Goal: Task Accomplishment & Management: Complete application form

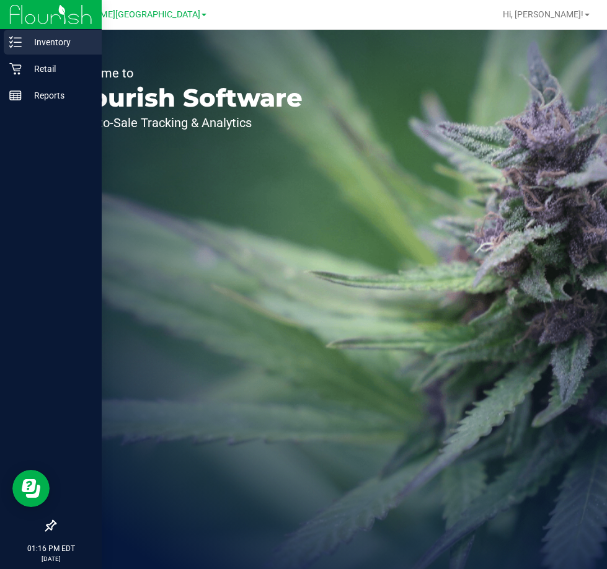
click at [64, 42] on p "Inventory" at bounding box center [59, 42] width 74 height 15
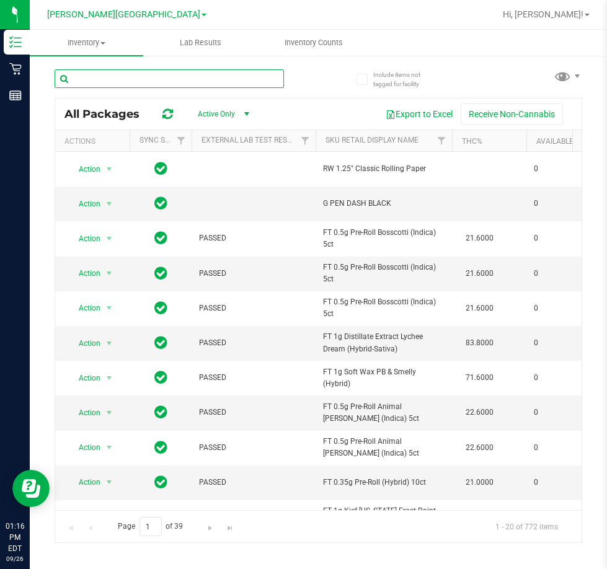
click at [182, 78] on input "text" at bounding box center [169, 78] width 229 height 19
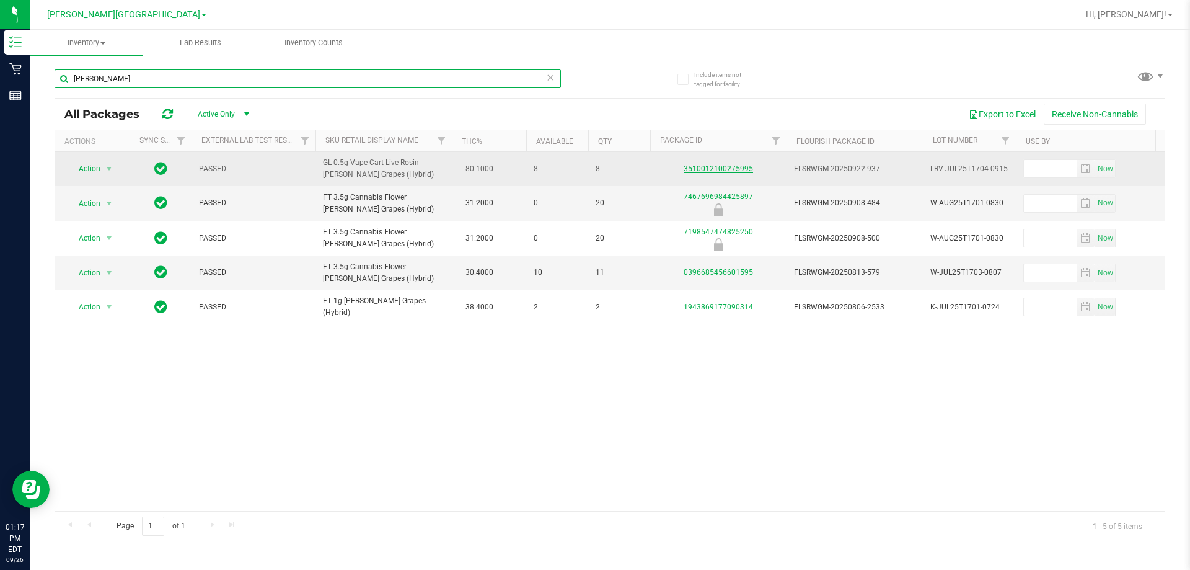
type input "[PERSON_NAME]"
click at [606, 169] on link "3510012100275995" at bounding box center [718, 168] width 69 height 9
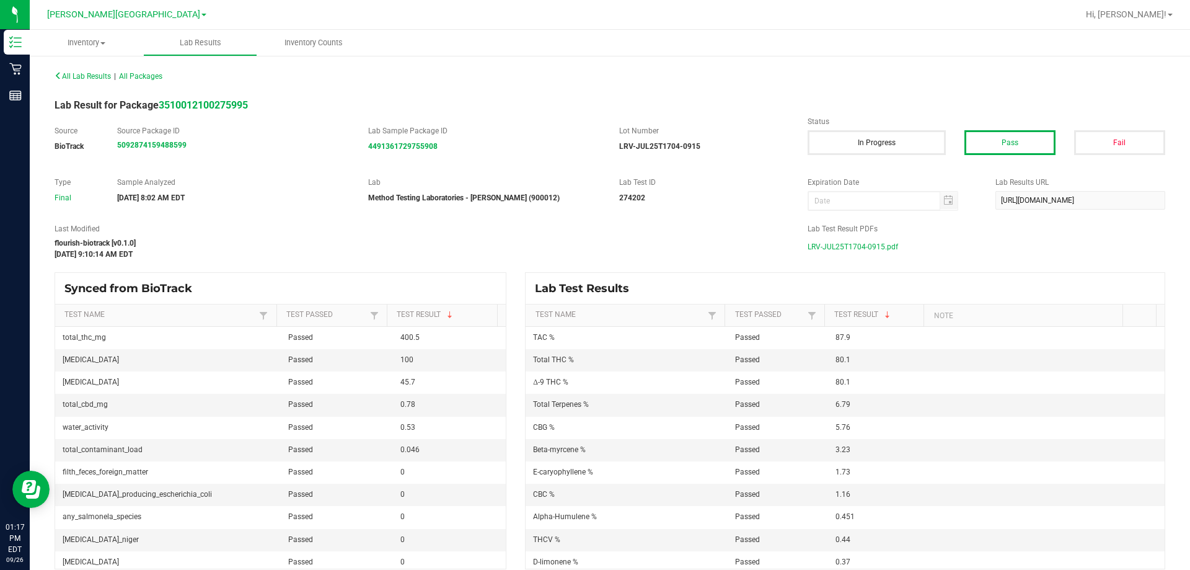
click at [606, 244] on span "LRV-JUL25T1704-0915.pdf" at bounding box center [852, 246] width 90 height 19
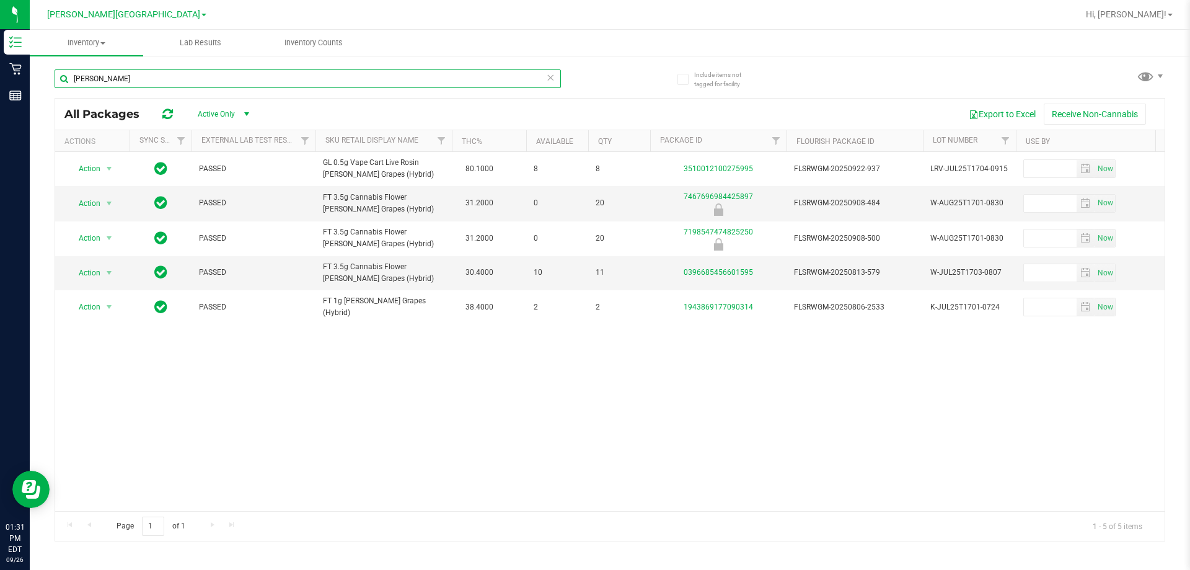
drag, startPoint x: 109, startPoint y: 80, endPoint x: 35, endPoint y: 86, distance: 74.6
click at [37, 86] on div "Include items not tagged for facility [PERSON_NAME] All Packages Active Only Ac…" at bounding box center [610, 244] width 1160 height 378
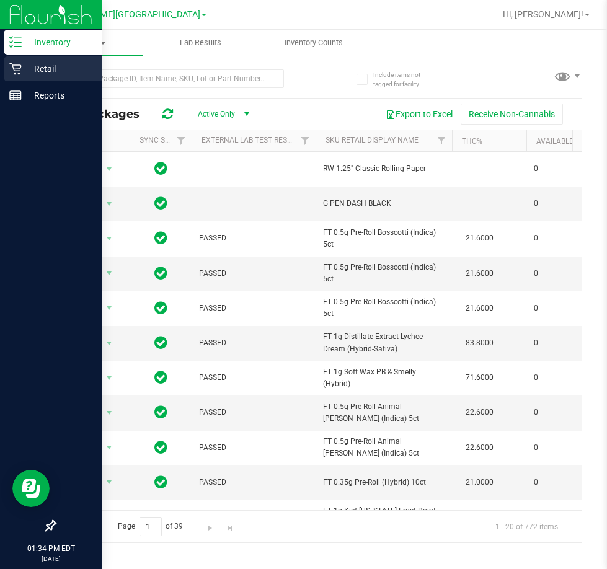
click at [25, 70] on p "Retail" at bounding box center [59, 68] width 74 height 15
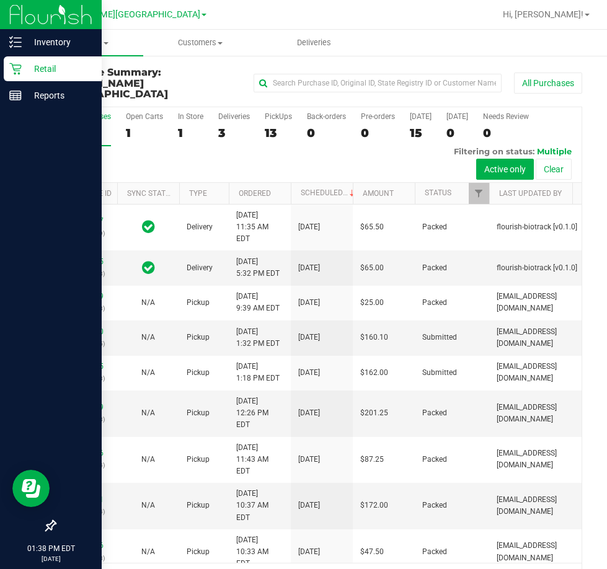
click at [30, 68] on p "Retail" at bounding box center [59, 68] width 74 height 15
click at [24, 66] on p "Retail" at bounding box center [59, 68] width 74 height 15
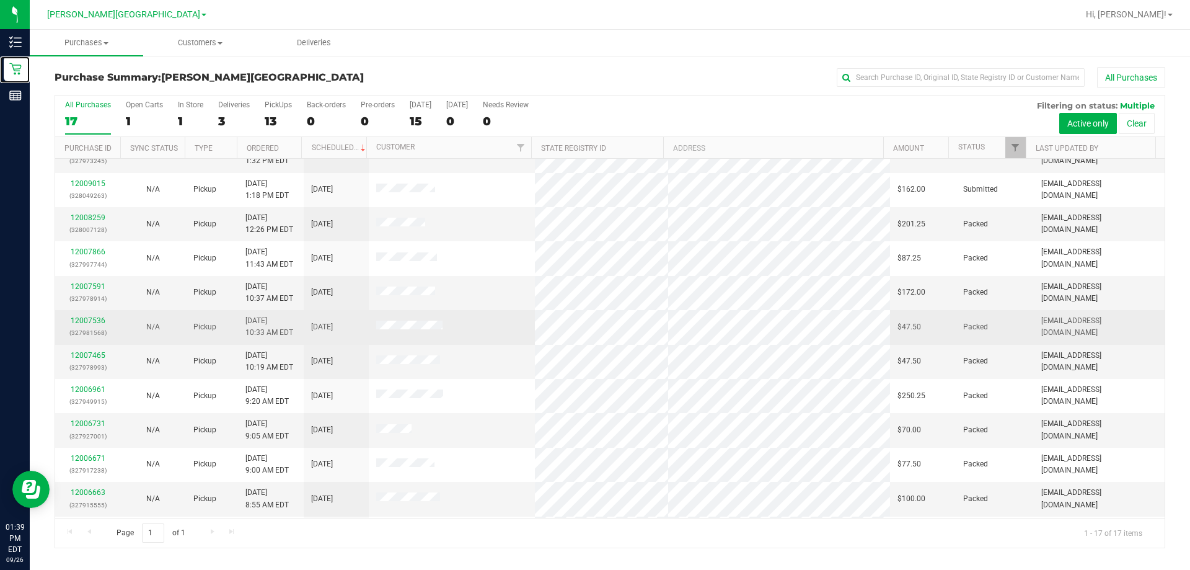
scroll to position [124, 0]
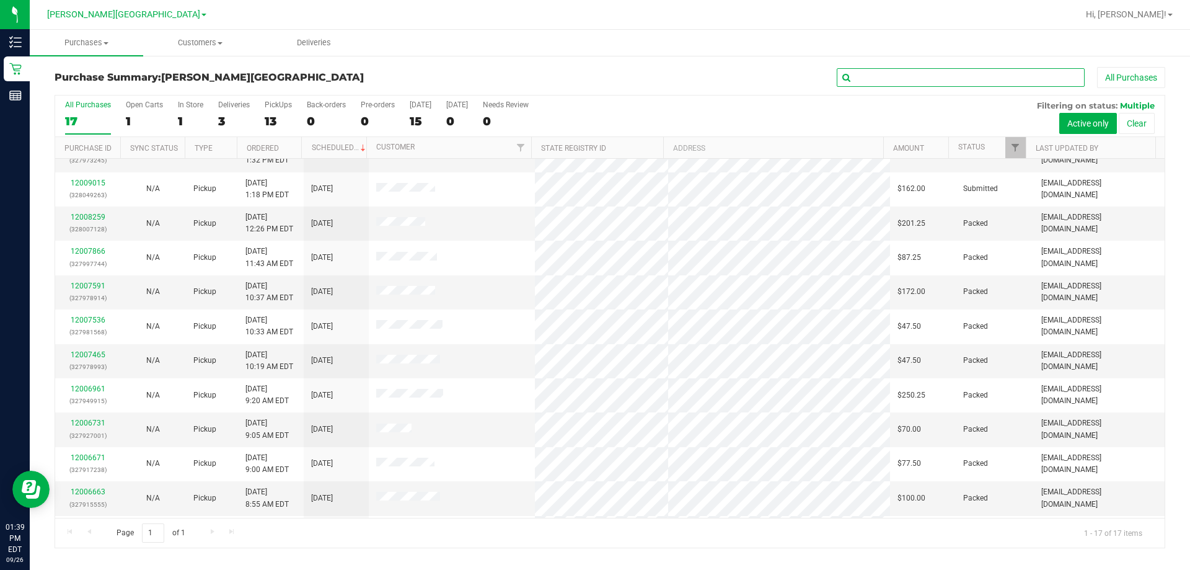
click at [606, 77] on input "text" at bounding box center [961, 77] width 248 height 19
type input "[PERSON_NAME]"
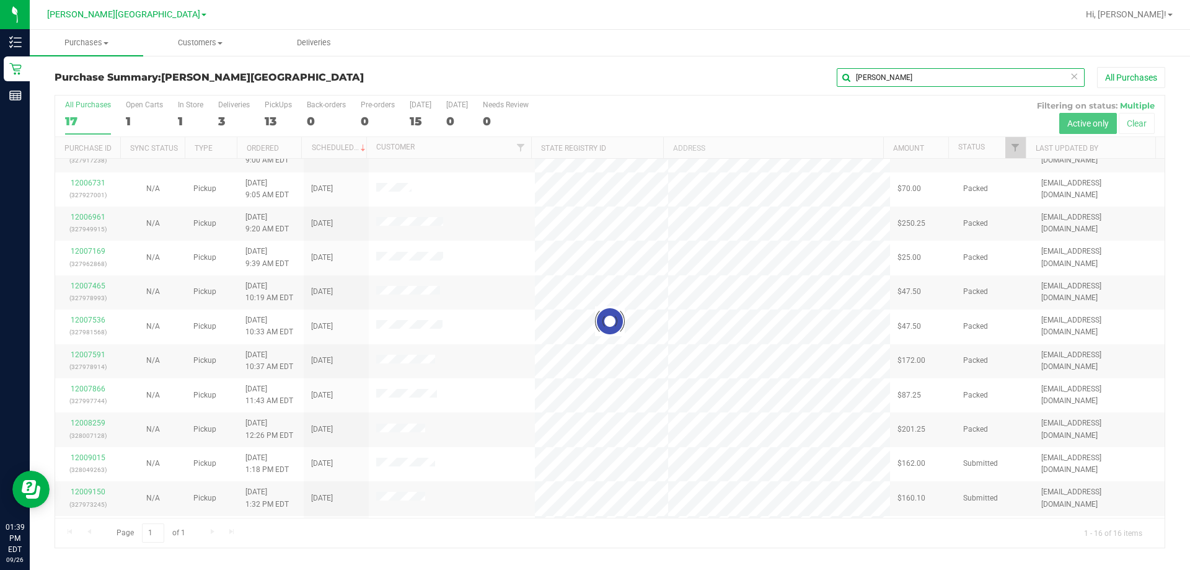
scroll to position [0, 0]
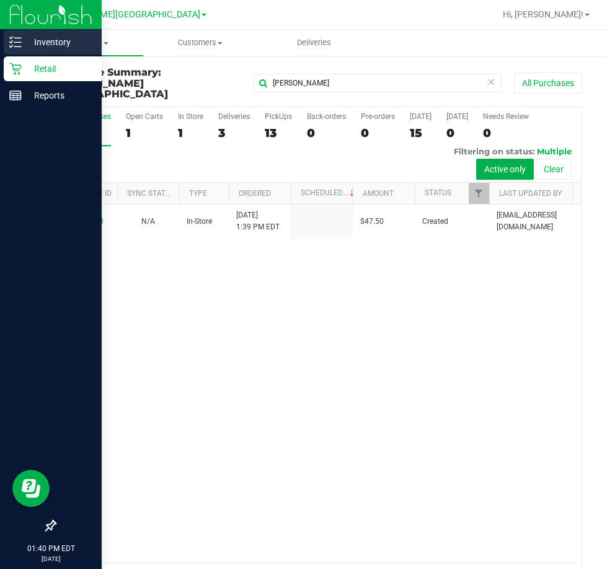
click at [47, 42] on p "Inventory" at bounding box center [59, 42] width 74 height 15
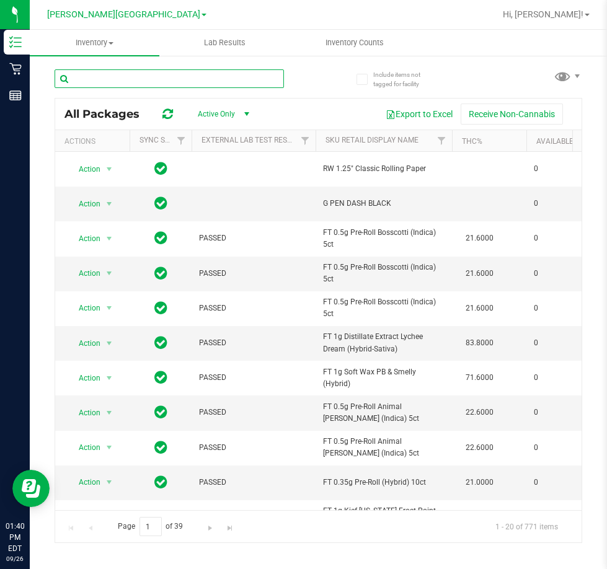
click at [224, 82] on input "text" at bounding box center [169, 78] width 229 height 19
type input "bdl"
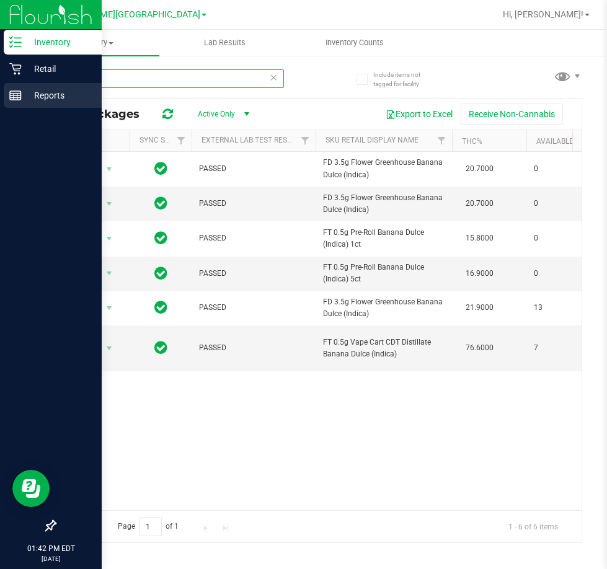
drag, startPoint x: 130, startPoint y: 79, endPoint x: 3, endPoint y: 103, distance: 128.7
click at [3, 103] on div "Inventory Retail Reports 01:42 PM EDT [DATE] 09/26 [PERSON_NAME][GEOGRAPHIC_DAT…" at bounding box center [303, 284] width 607 height 569
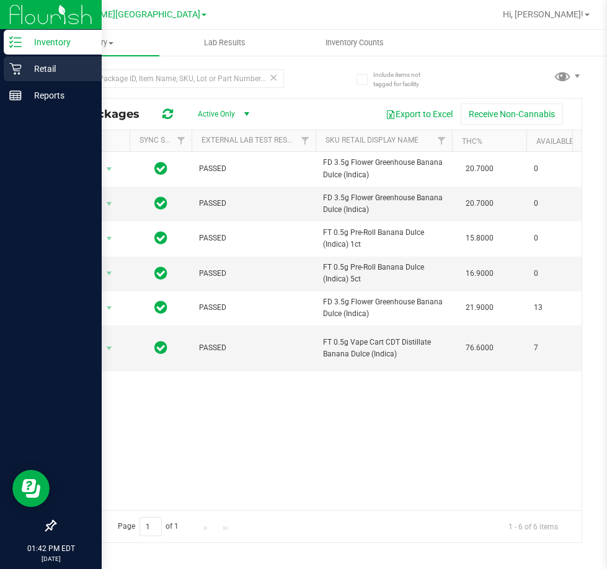
click at [39, 74] on p "Retail" at bounding box center [59, 68] width 74 height 15
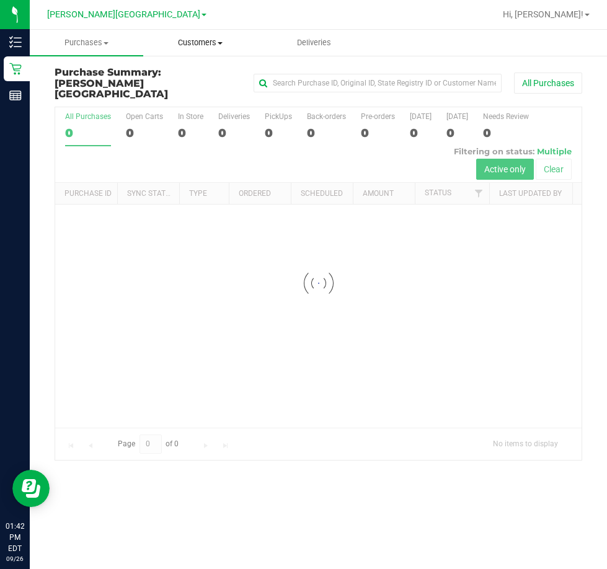
click at [186, 38] on span "Customers" at bounding box center [200, 42] width 112 height 11
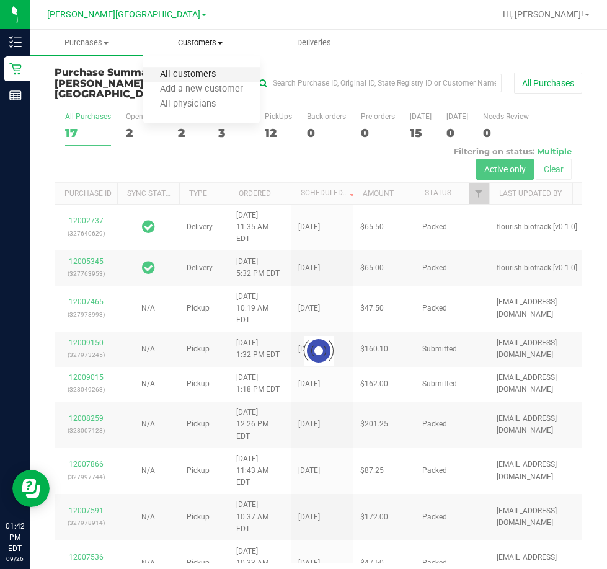
click at [209, 74] on span "All customers" at bounding box center [187, 74] width 89 height 11
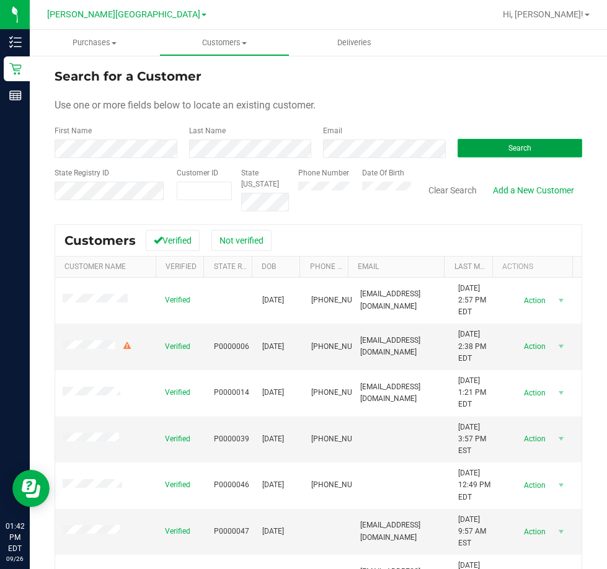
click at [516, 148] on span "Search" at bounding box center [519, 148] width 23 height 9
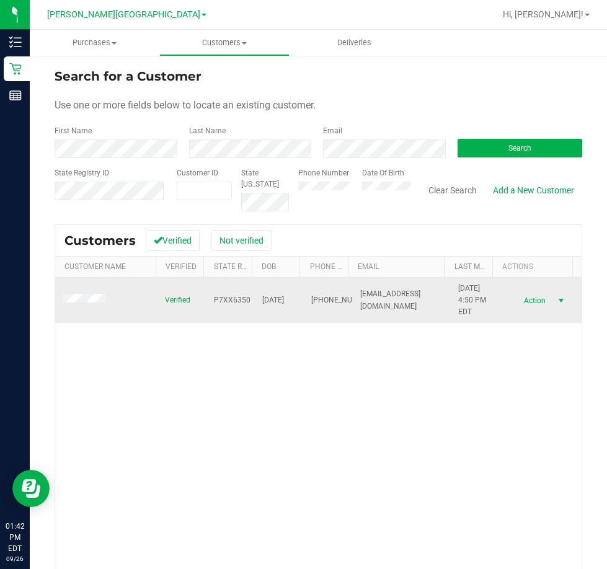
click at [515, 301] on span "Action" at bounding box center [532, 300] width 40 height 17
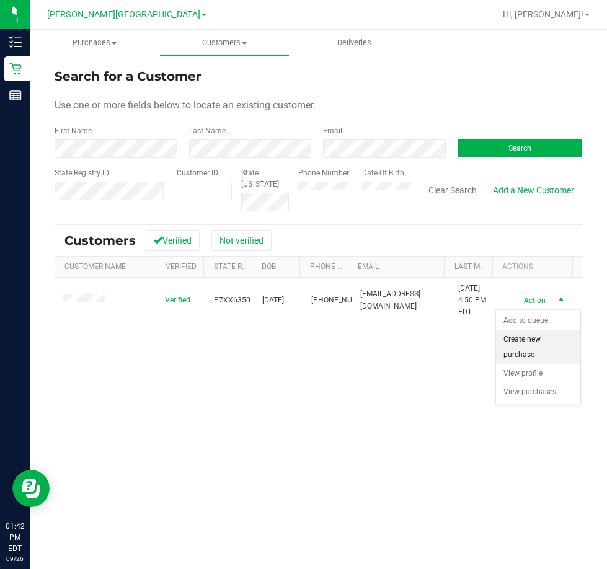
click at [524, 338] on li "Create new purchase" at bounding box center [538, 347] width 84 height 34
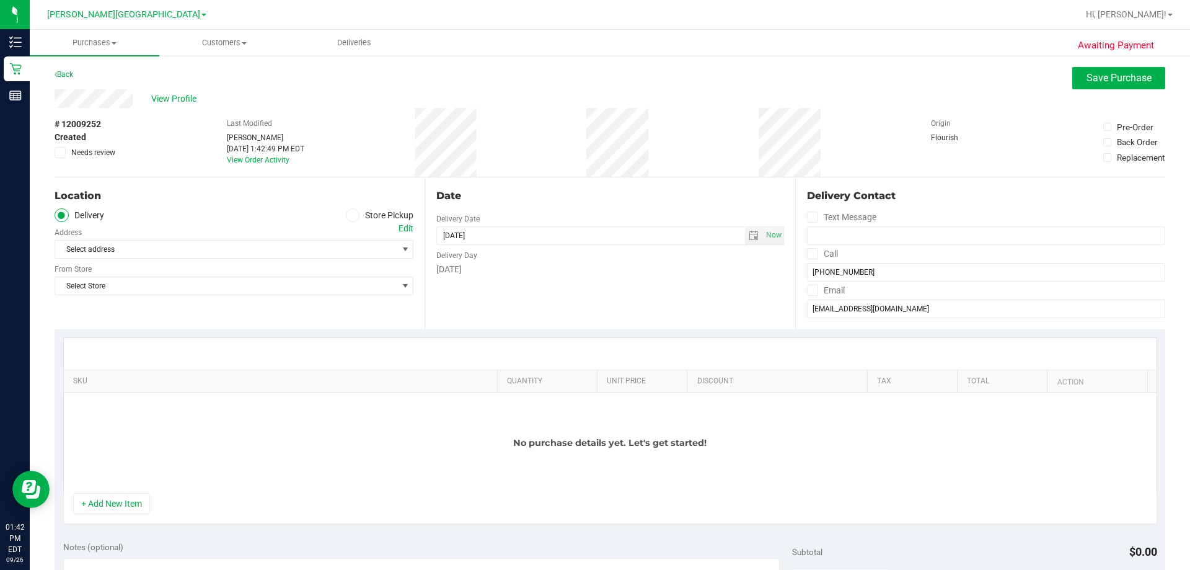
click at [349, 215] on icon at bounding box center [352, 215] width 7 height 0
click at [0, 0] on input "Store Pickup" at bounding box center [0, 0] width 0 height 0
drag, startPoint x: 394, startPoint y: 245, endPoint x: 373, endPoint y: 248, distance: 21.4
click at [397, 244] on span "select" at bounding box center [404, 248] width 15 height 17
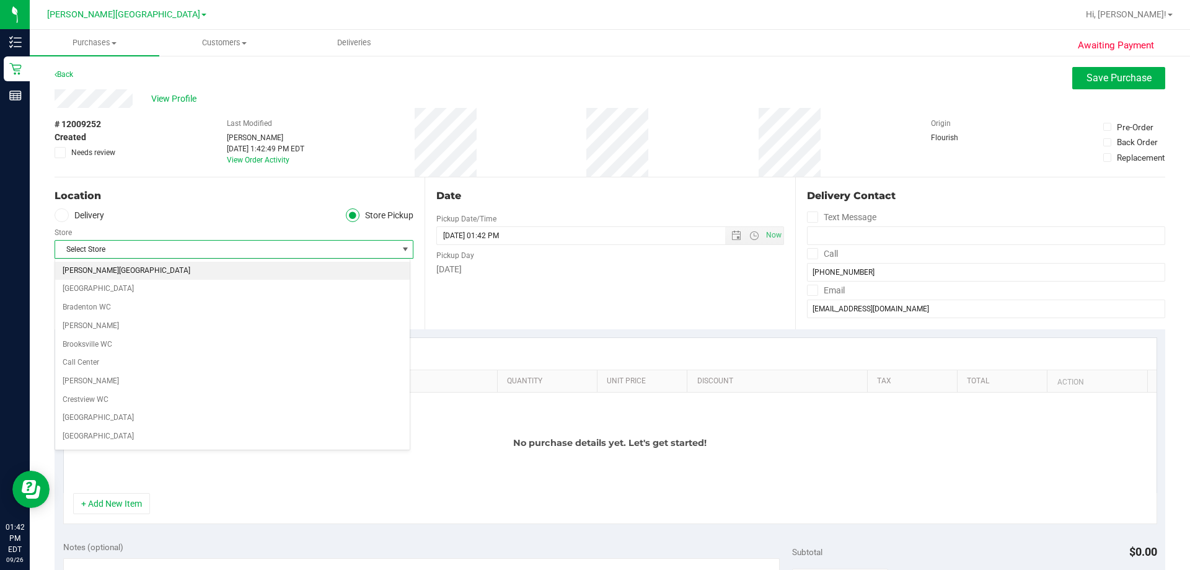
click at [149, 270] on li "[PERSON_NAME][GEOGRAPHIC_DATA]" at bounding box center [232, 271] width 354 height 19
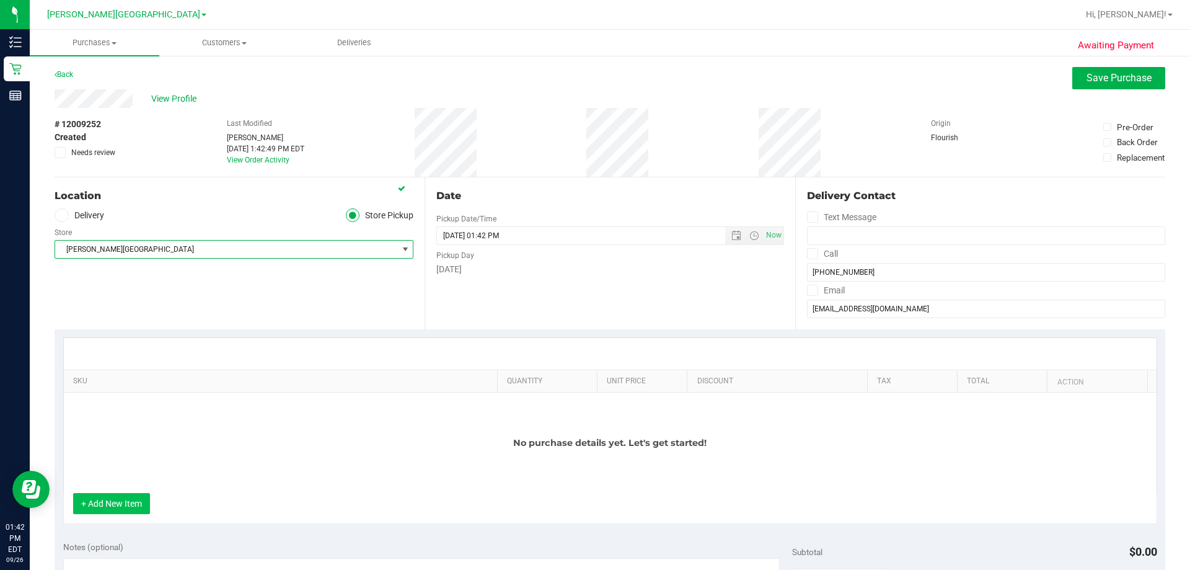
click at [101, 506] on button "+ Add New Item" at bounding box center [111, 503] width 77 height 21
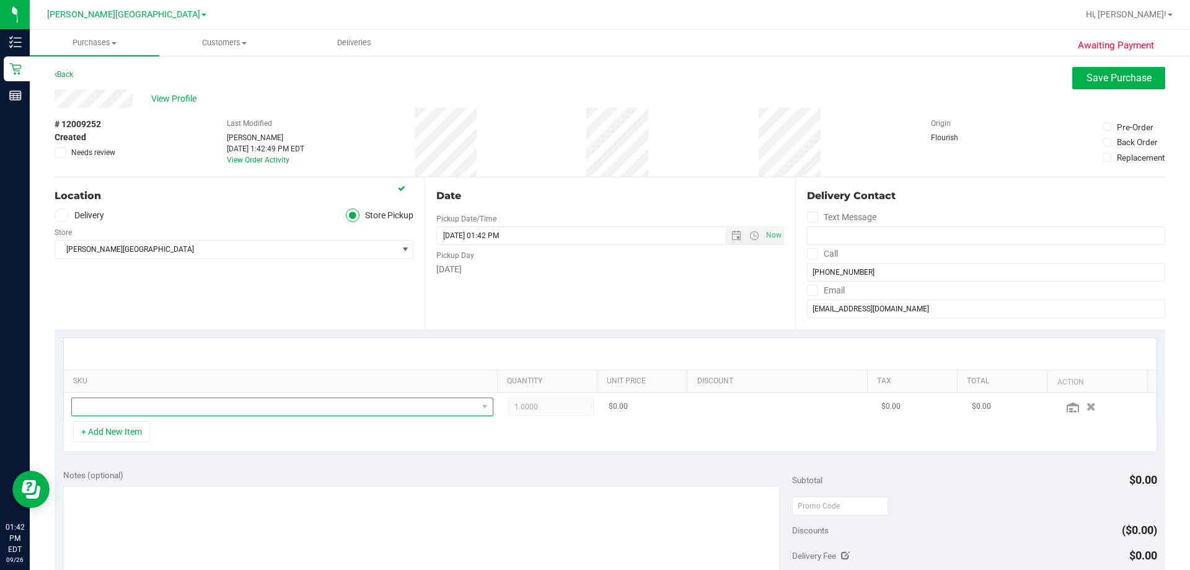
click at [158, 407] on span "NO DATA FOUND" at bounding box center [274, 406] width 405 height 17
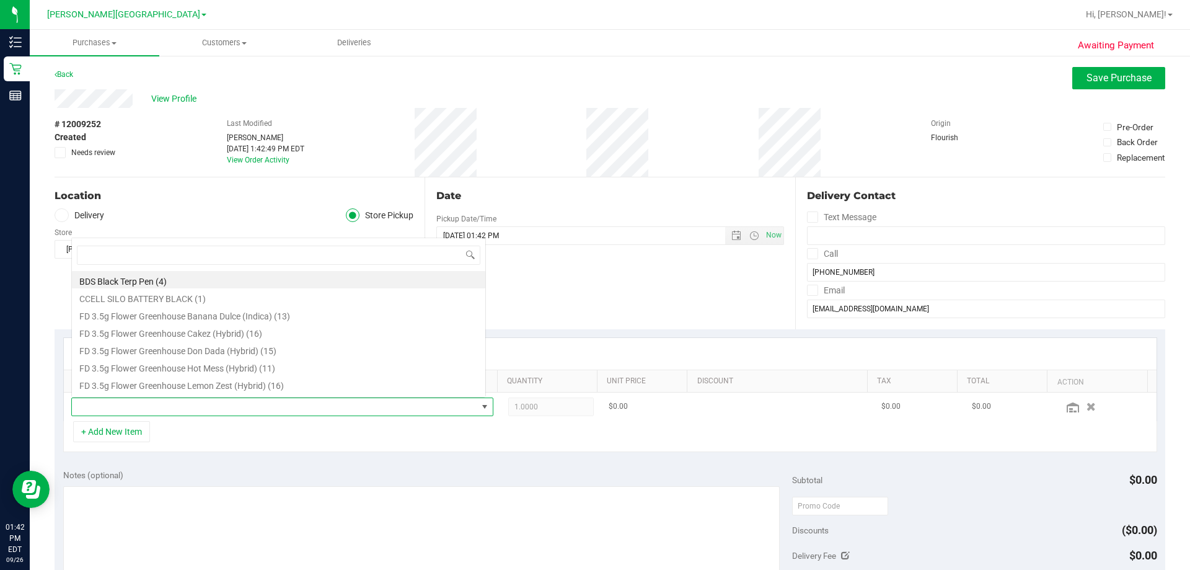
scroll to position [19, 411]
type input "[PERSON_NAME]"
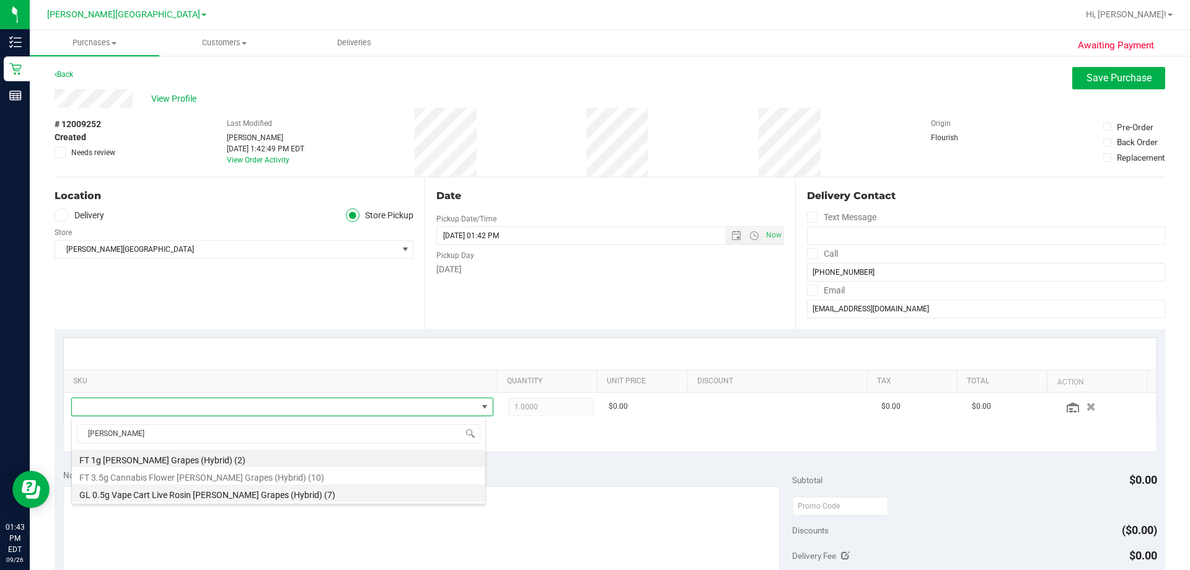
click at [197, 492] on li "GL 0.5g Vape Cart Live Rosin [PERSON_NAME] Grapes (Hybrid) (7)" at bounding box center [278, 492] width 413 height 17
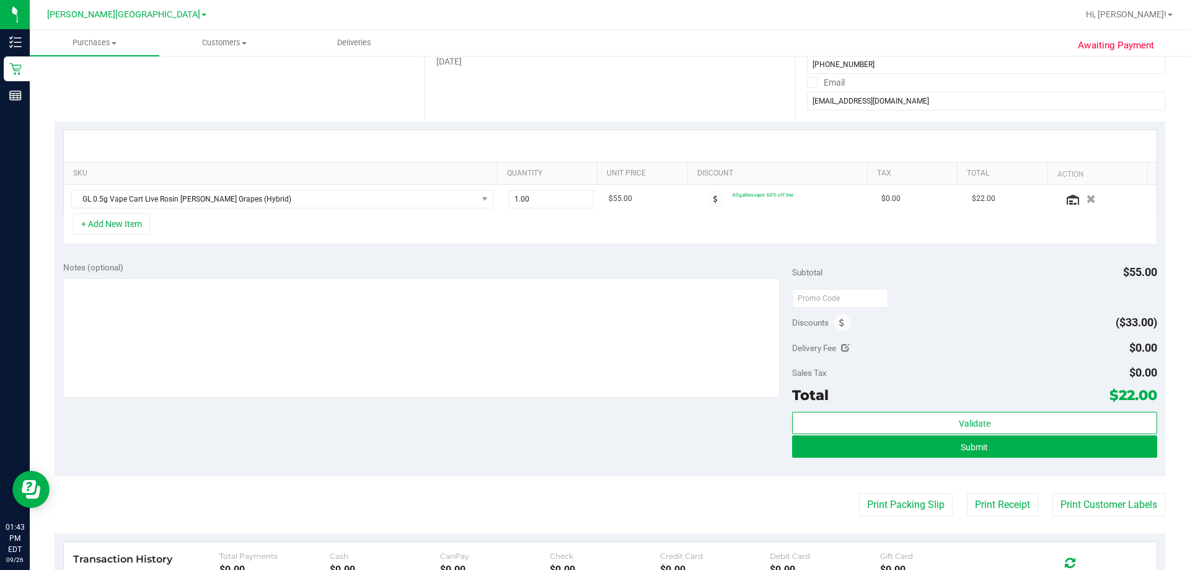
scroll to position [248, 0]
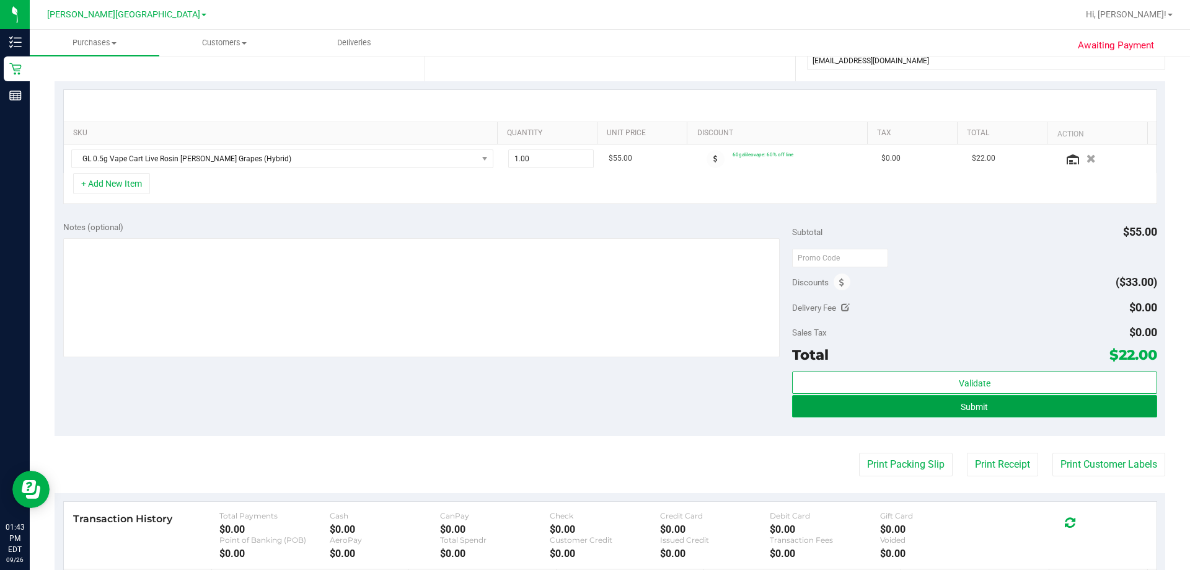
click at [606, 411] on button "Submit" at bounding box center [974, 406] width 364 height 22
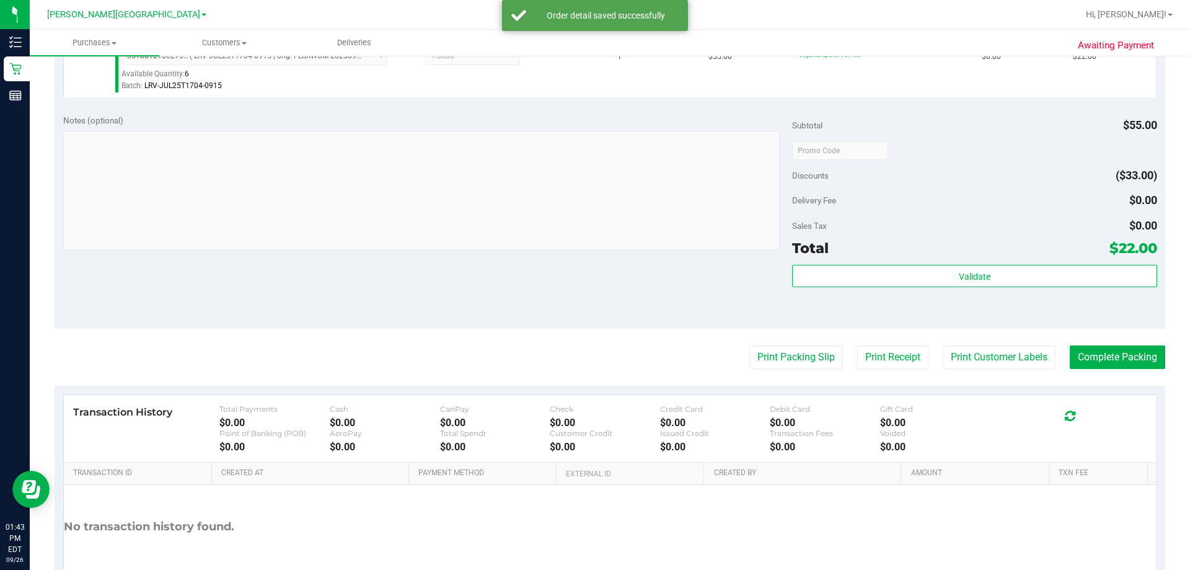
scroll to position [372, 0]
click at [606, 362] on button "Print Packing Slip" at bounding box center [796, 357] width 94 height 24
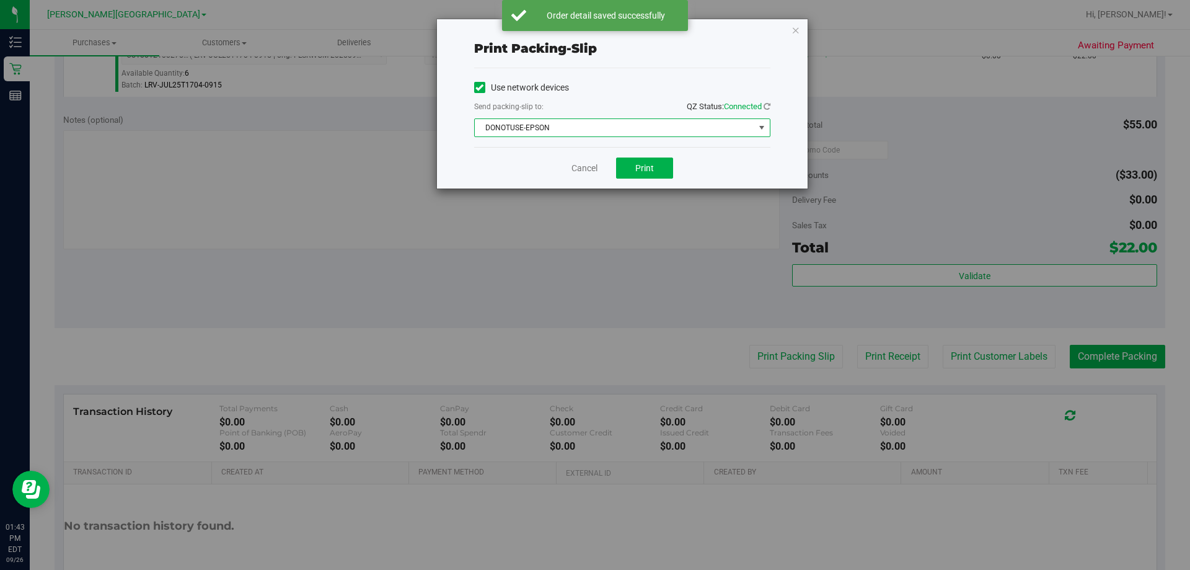
click at [606, 128] on span "DONOTUSE-EPSON" at bounding box center [614, 127] width 279 height 17
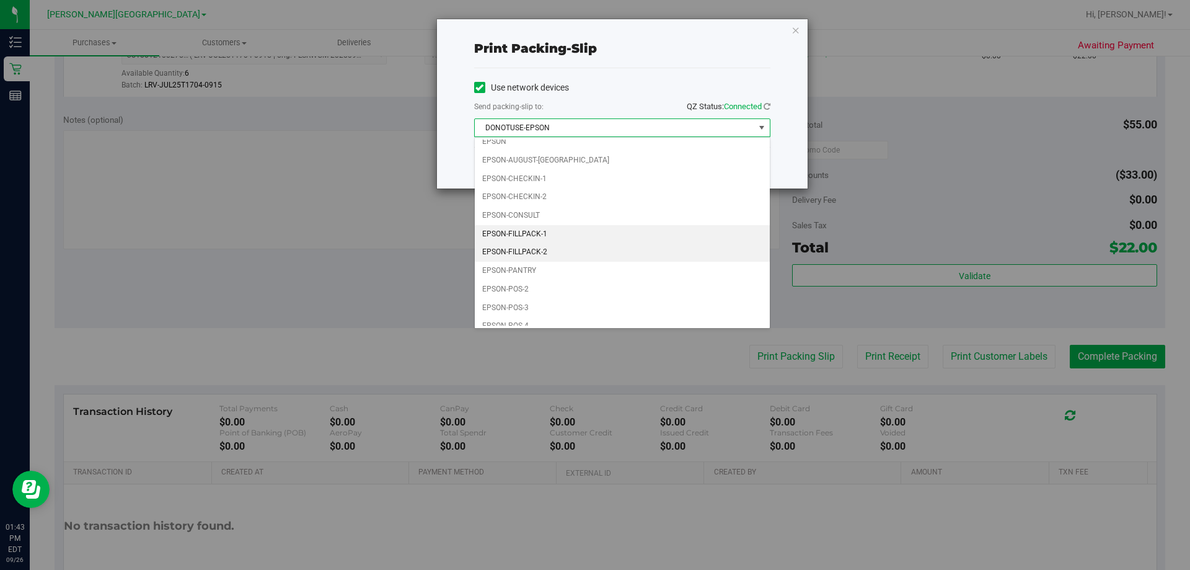
scroll to position [35, 0]
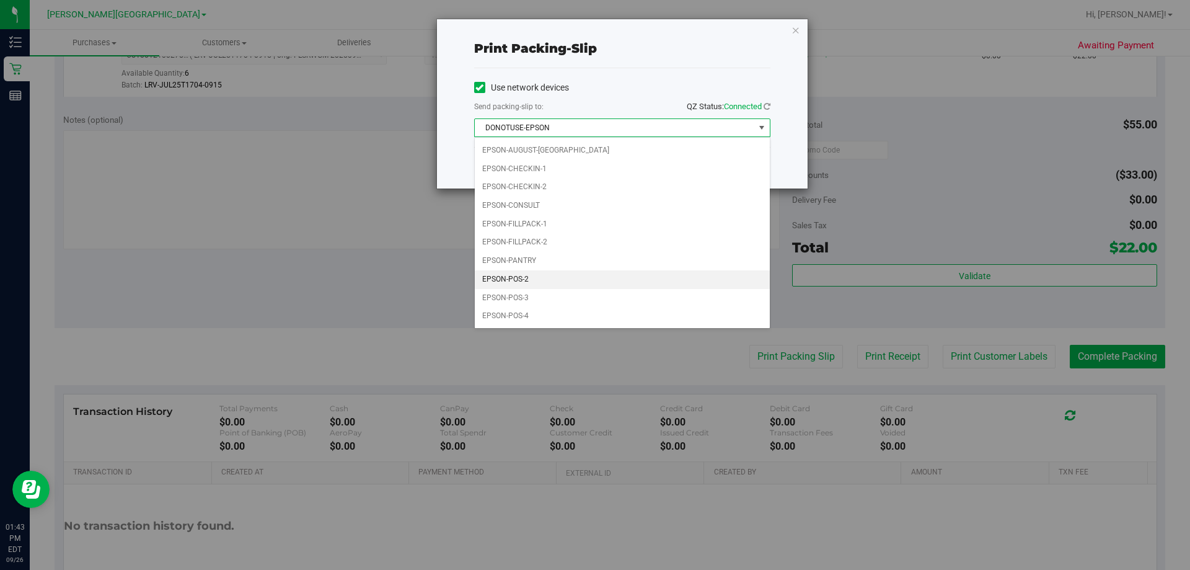
click at [525, 279] on li "EPSON-POS-2" at bounding box center [622, 279] width 295 height 19
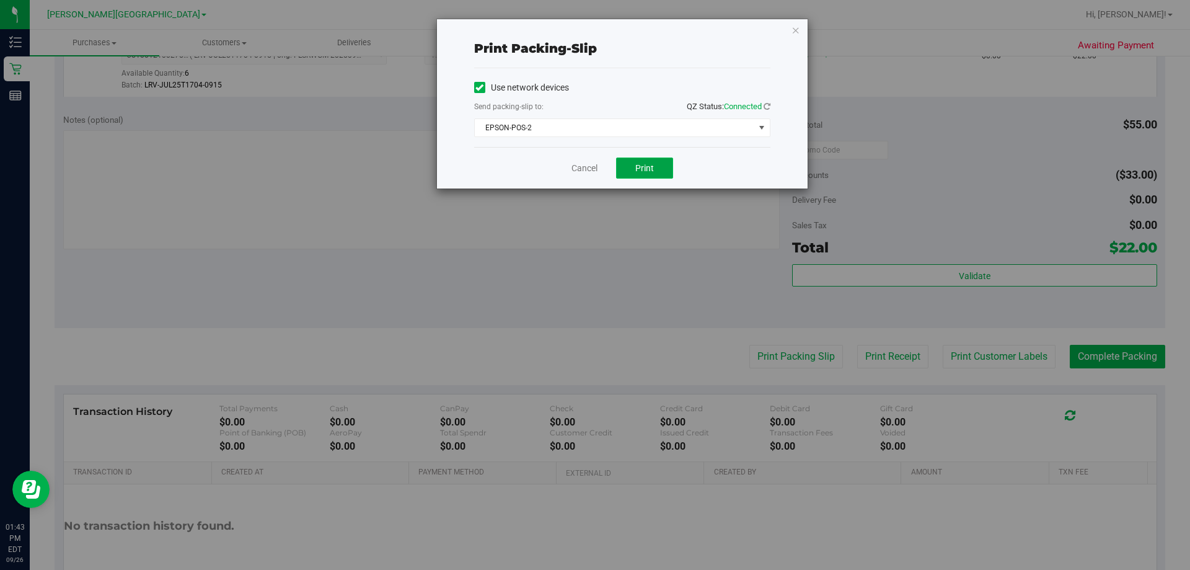
click at [606, 170] on span "Print" at bounding box center [644, 168] width 19 height 10
click at [606, 27] on icon "button" at bounding box center [795, 29] width 9 height 15
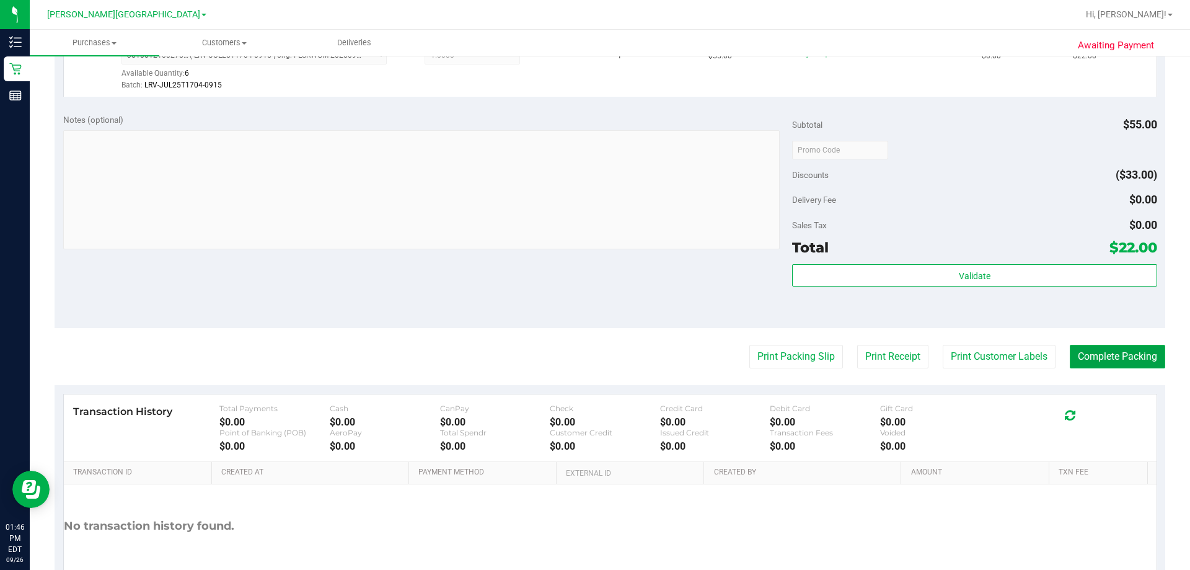
click at [606, 356] on button "Complete Packing" at bounding box center [1117, 357] width 95 height 24
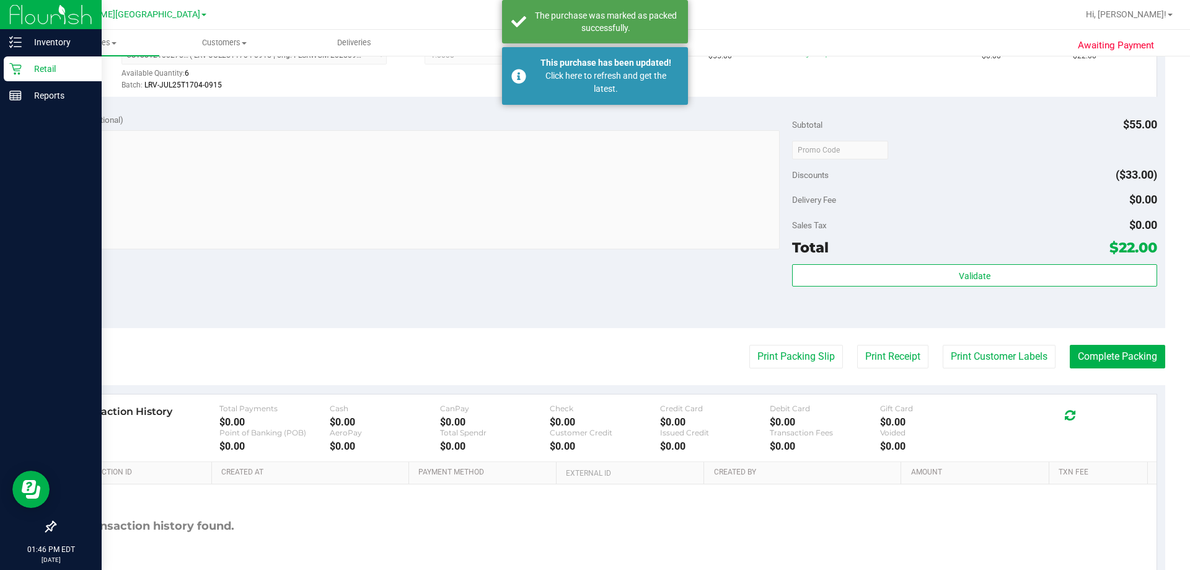
click at [20, 71] on icon at bounding box center [15, 69] width 12 height 12
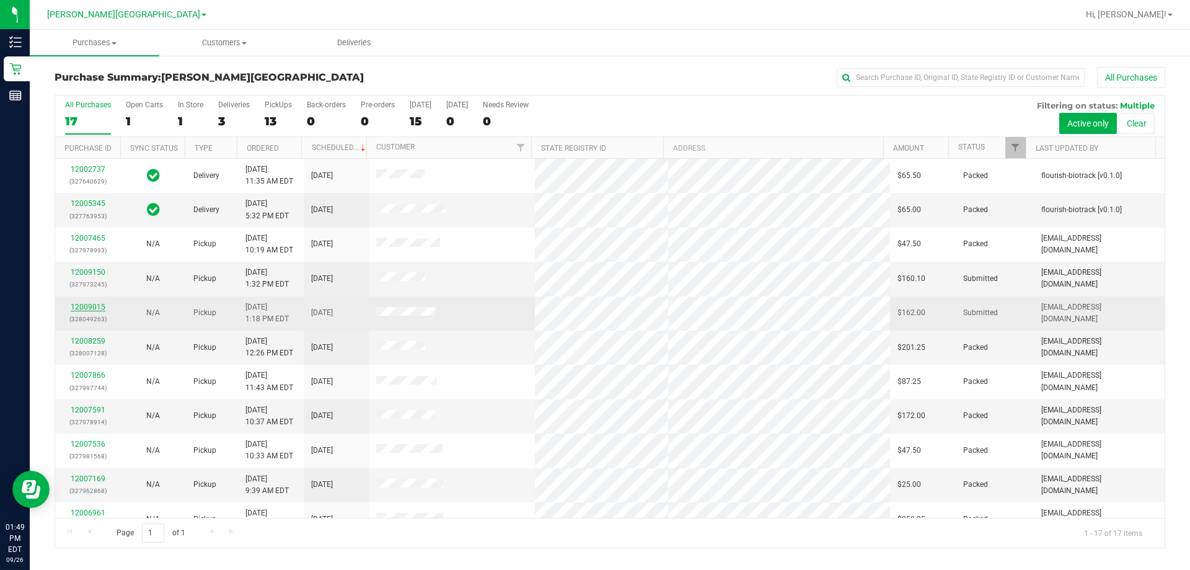
click at [97, 302] on link "12009015" at bounding box center [88, 306] width 35 height 9
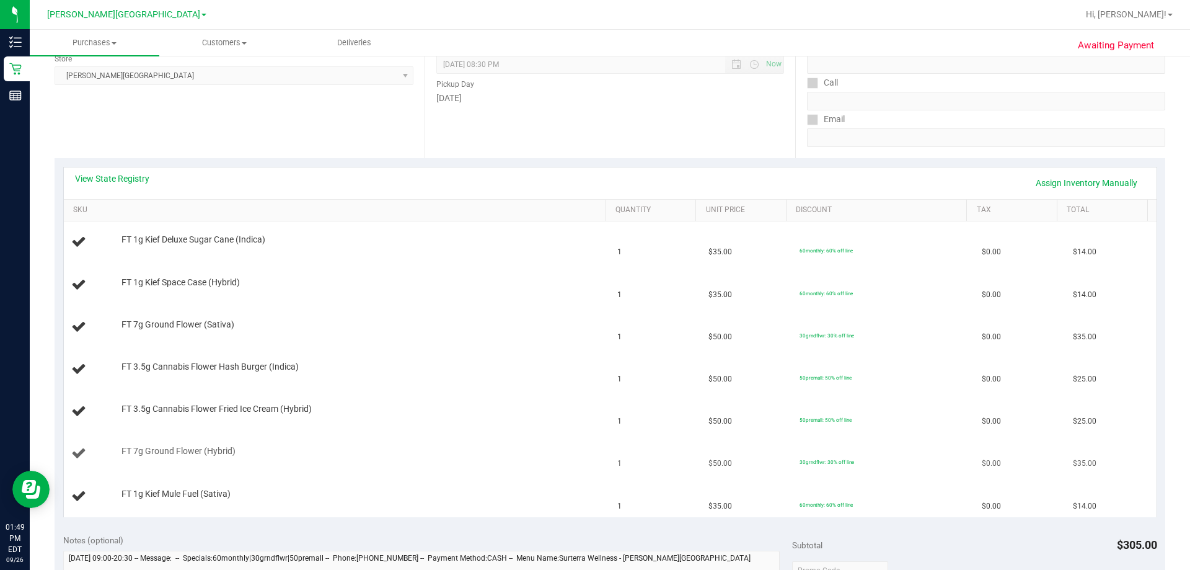
scroll to position [248, 0]
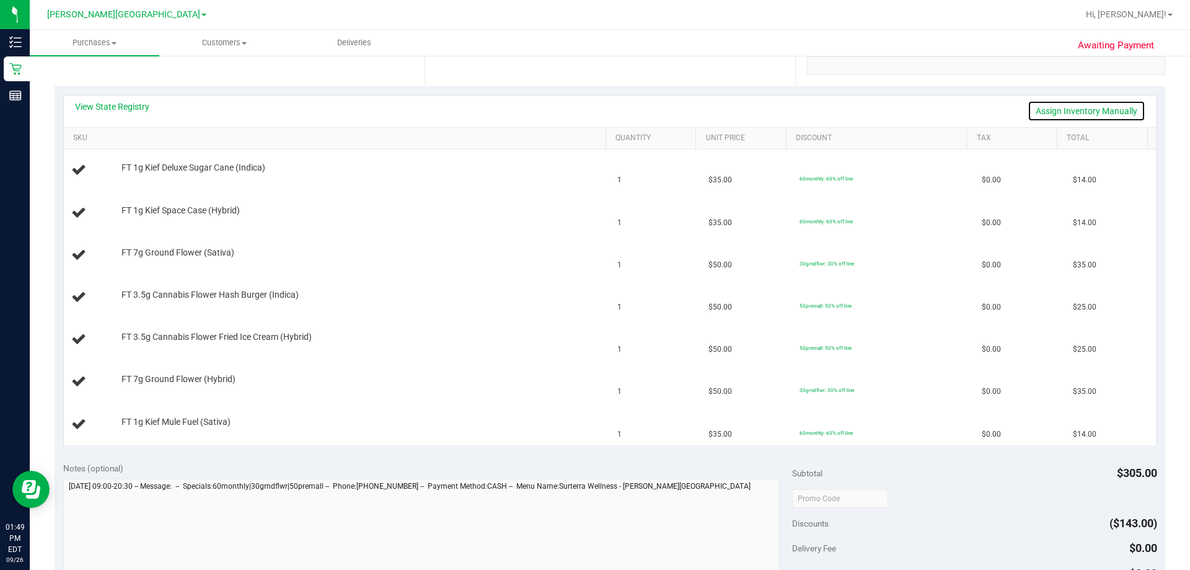
click at [606, 110] on link "Assign Inventory Manually" at bounding box center [1086, 110] width 118 height 21
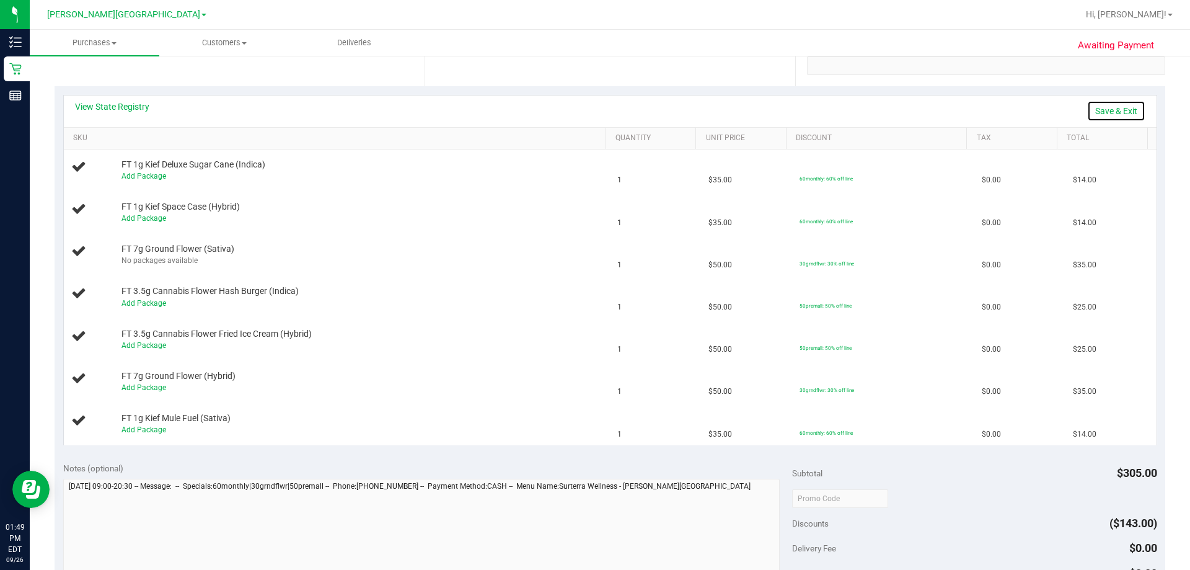
click at [606, 107] on link "Save & Exit" at bounding box center [1116, 110] width 58 height 21
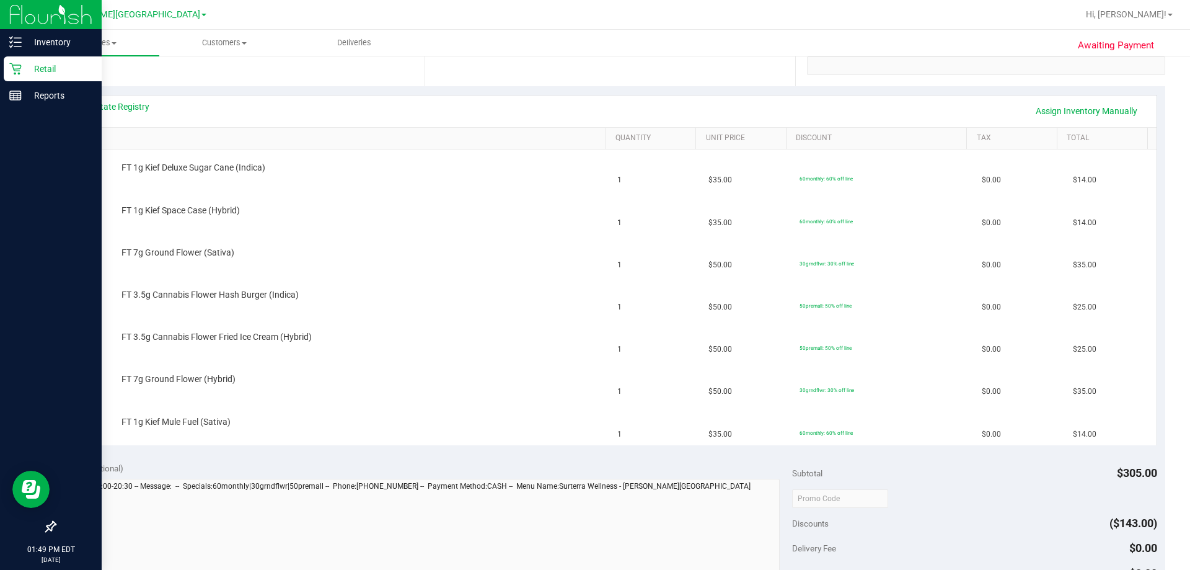
click at [17, 65] on icon at bounding box center [15, 69] width 12 height 12
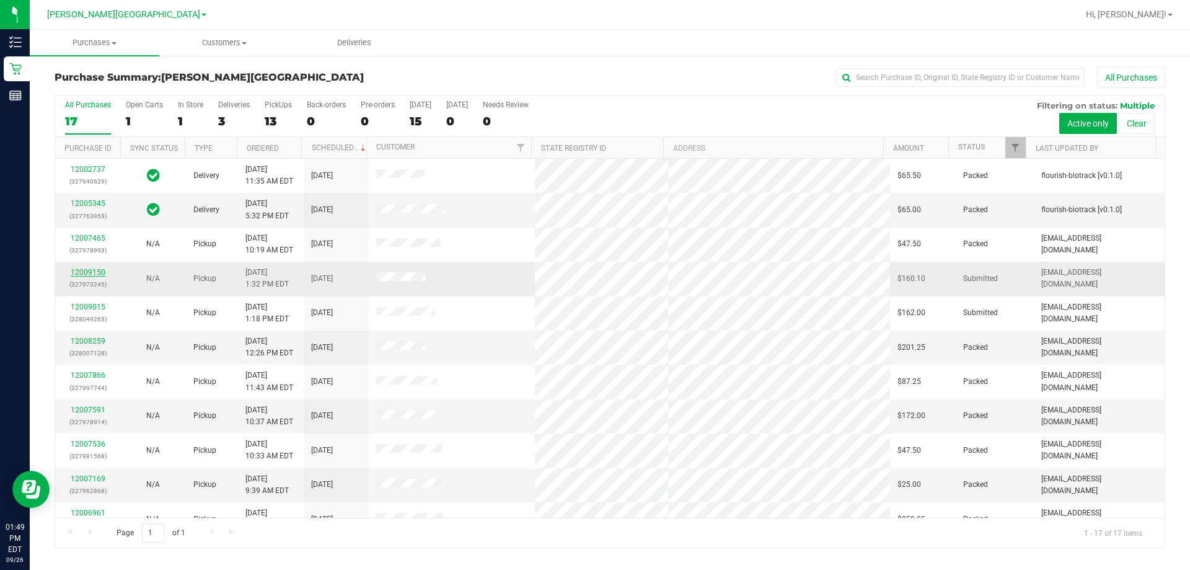
click at [92, 271] on link "12009150" at bounding box center [88, 272] width 35 height 9
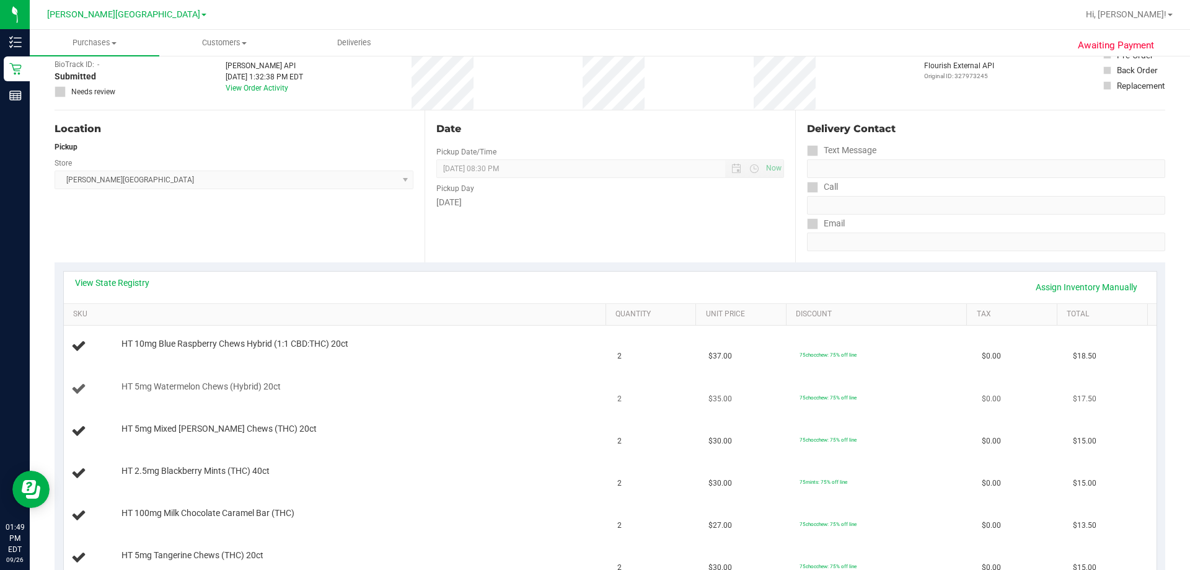
scroll to position [186, 0]
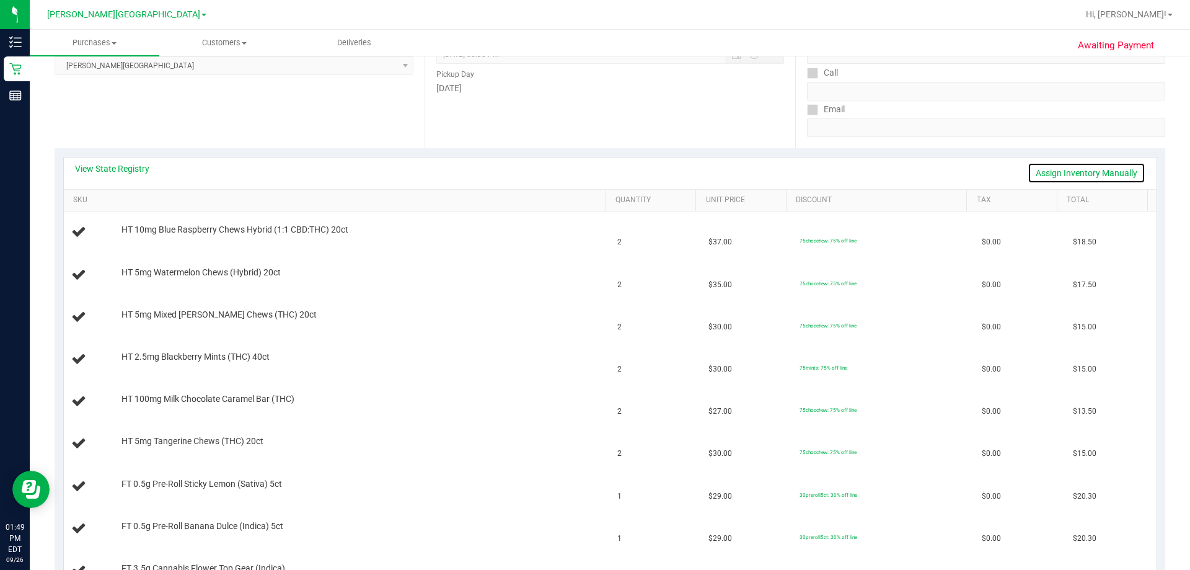
click at [606, 172] on link "Assign Inventory Manually" at bounding box center [1086, 172] width 118 height 21
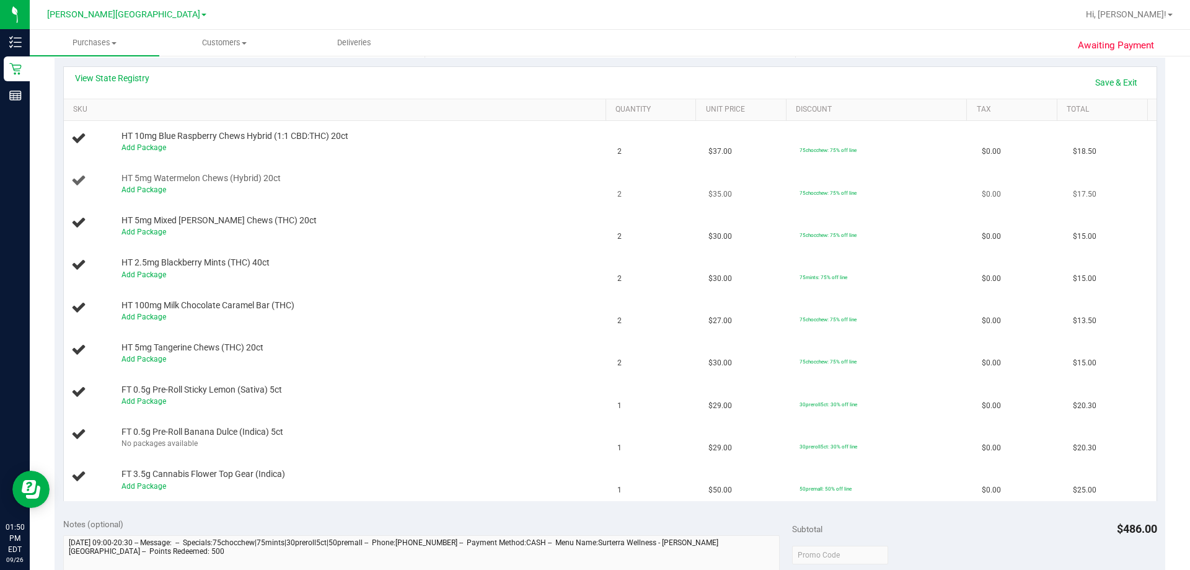
scroll to position [248, 0]
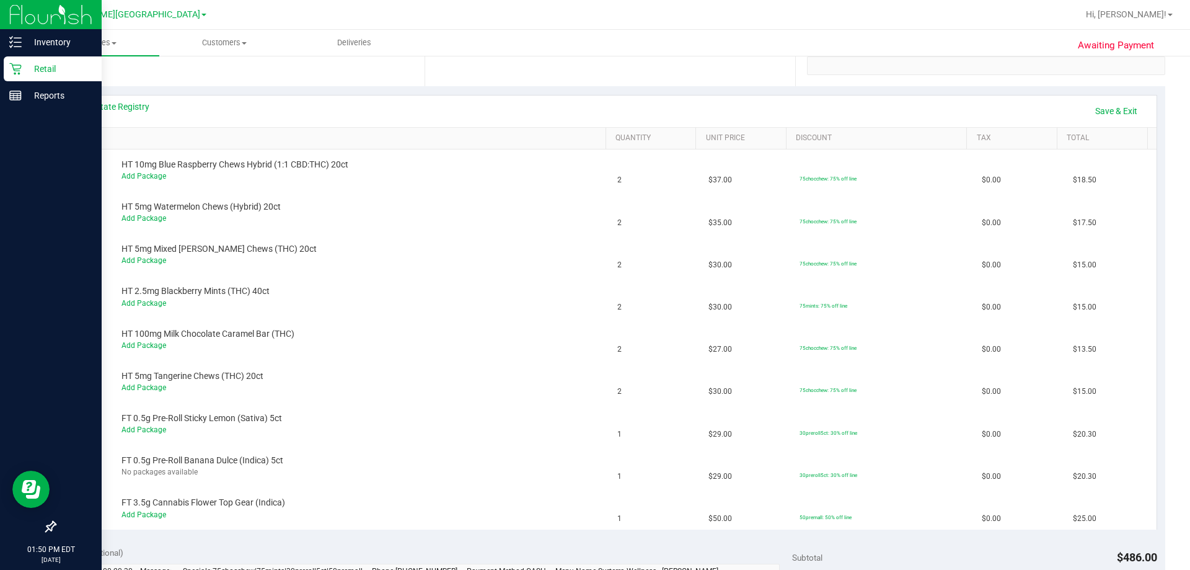
click at [41, 71] on p "Retail" at bounding box center [59, 68] width 74 height 15
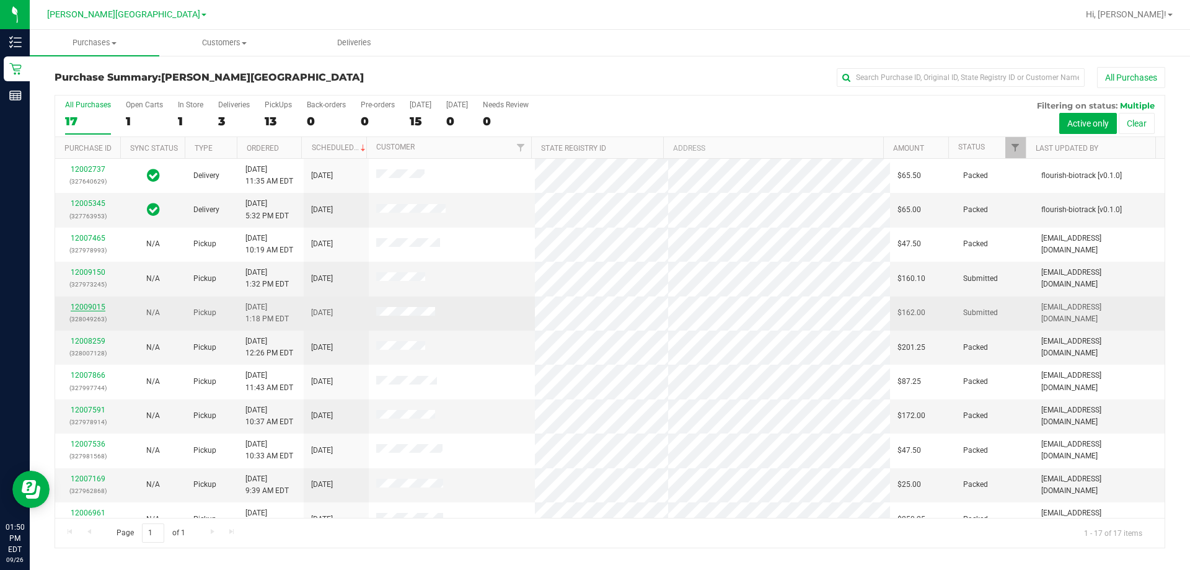
click at [92, 307] on link "12009015" at bounding box center [88, 306] width 35 height 9
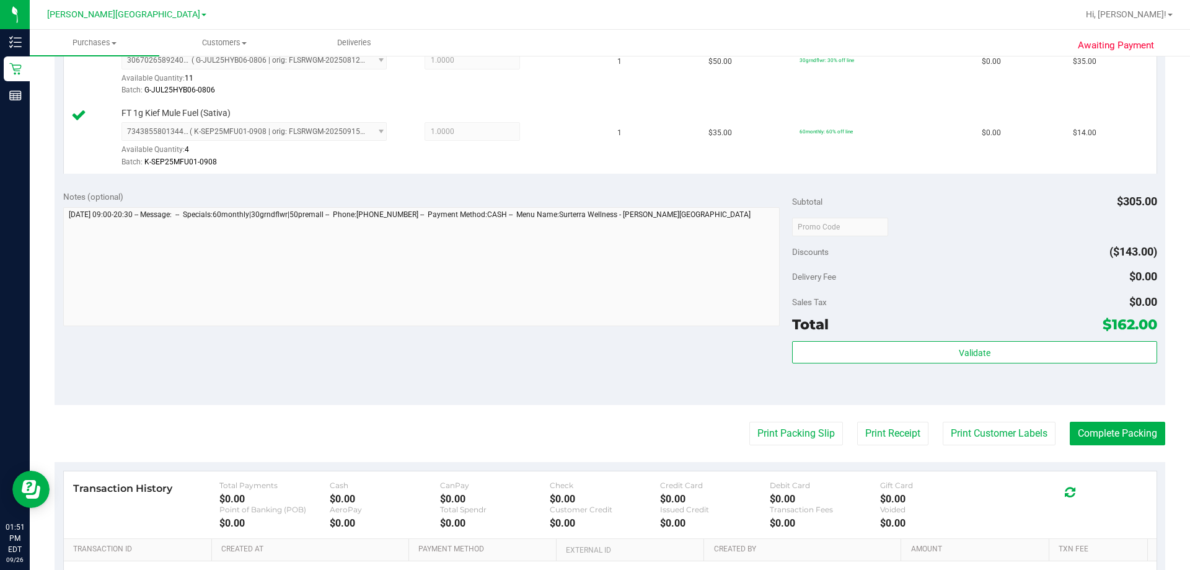
scroll to position [744, 0]
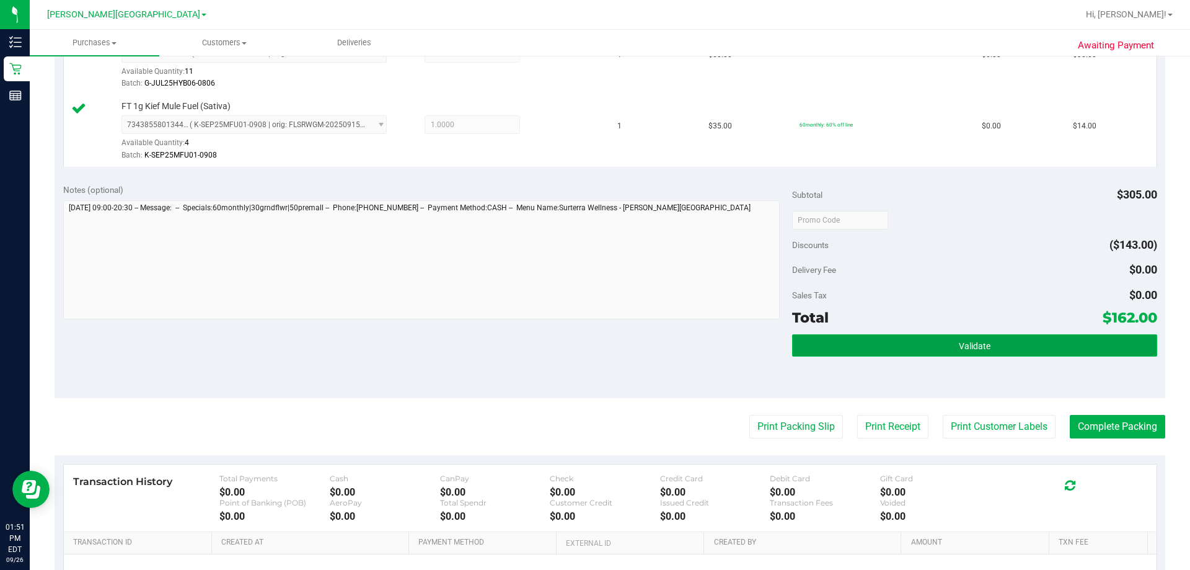
click at [606, 354] on button "Validate" at bounding box center [974, 345] width 364 height 22
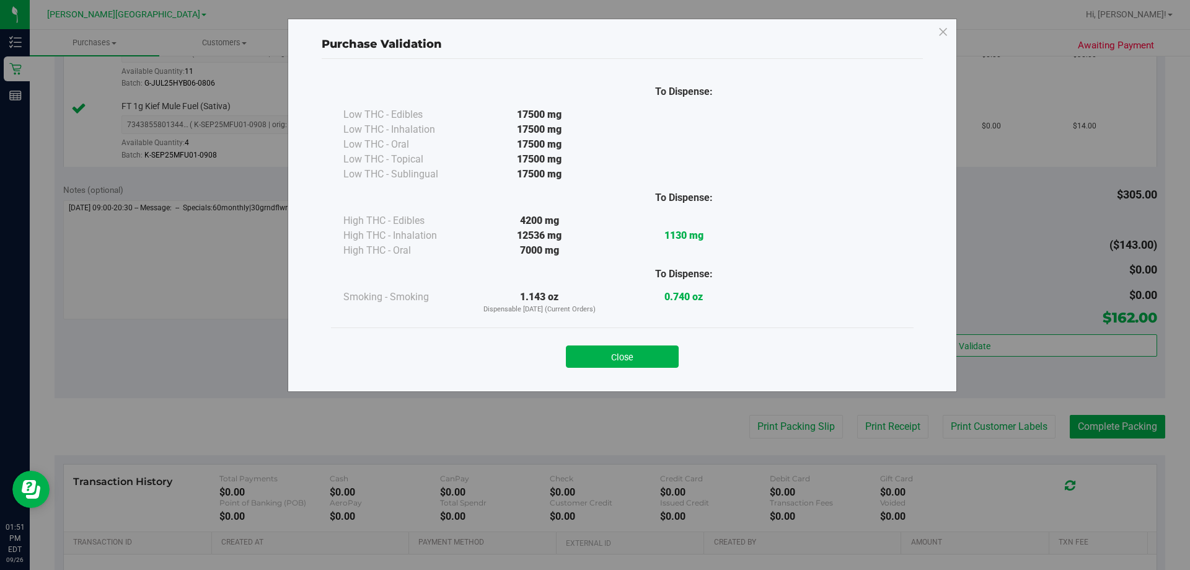
click at [605, 340] on div "Close" at bounding box center [622, 352] width 564 height 31
click at [606, 356] on button "Close" at bounding box center [622, 356] width 113 height 22
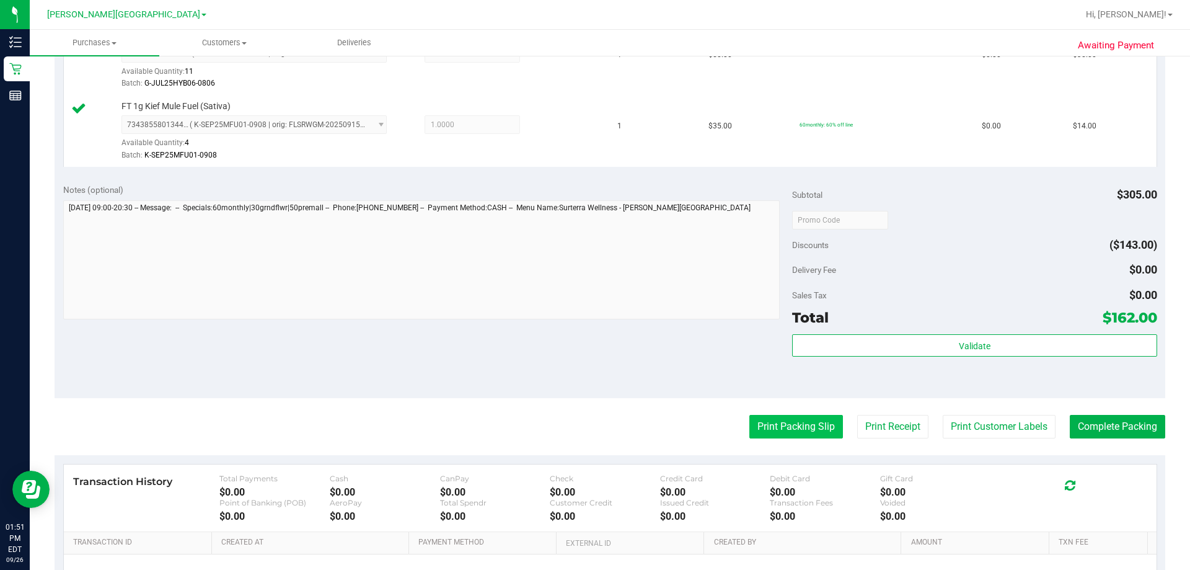
click at [606, 430] on button "Print Packing Slip" at bounding box center [796, 427] width 94 height 24
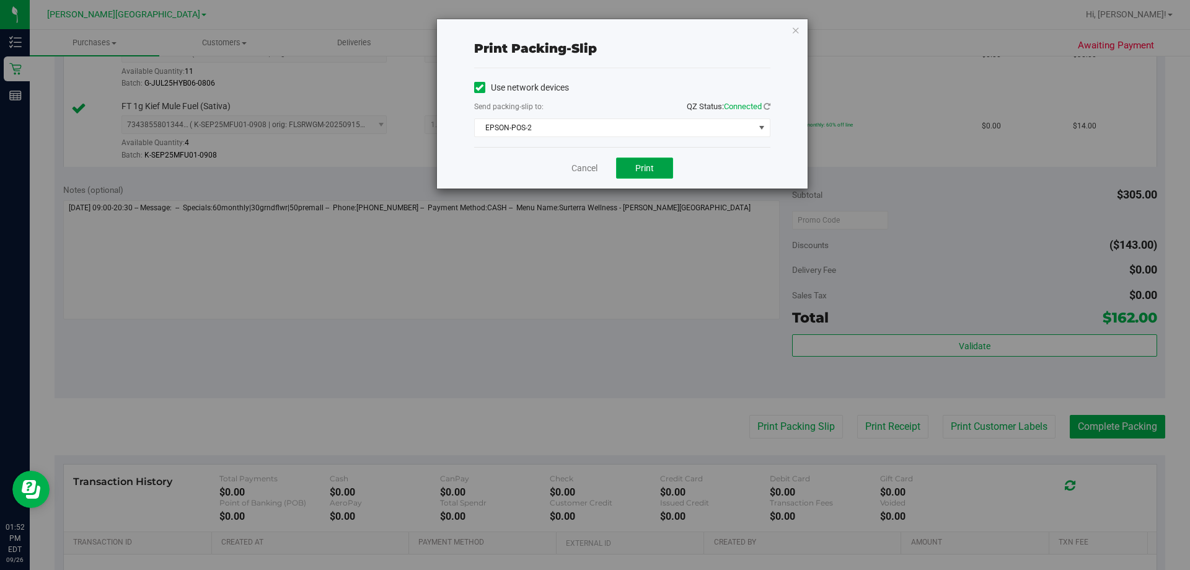
click at [606, 167] on span "Print" at bounding box center [644, 168] width 19 height 10
click at [606, 29] on icon "button" at bounding box center [795, 29] width 9 height 15
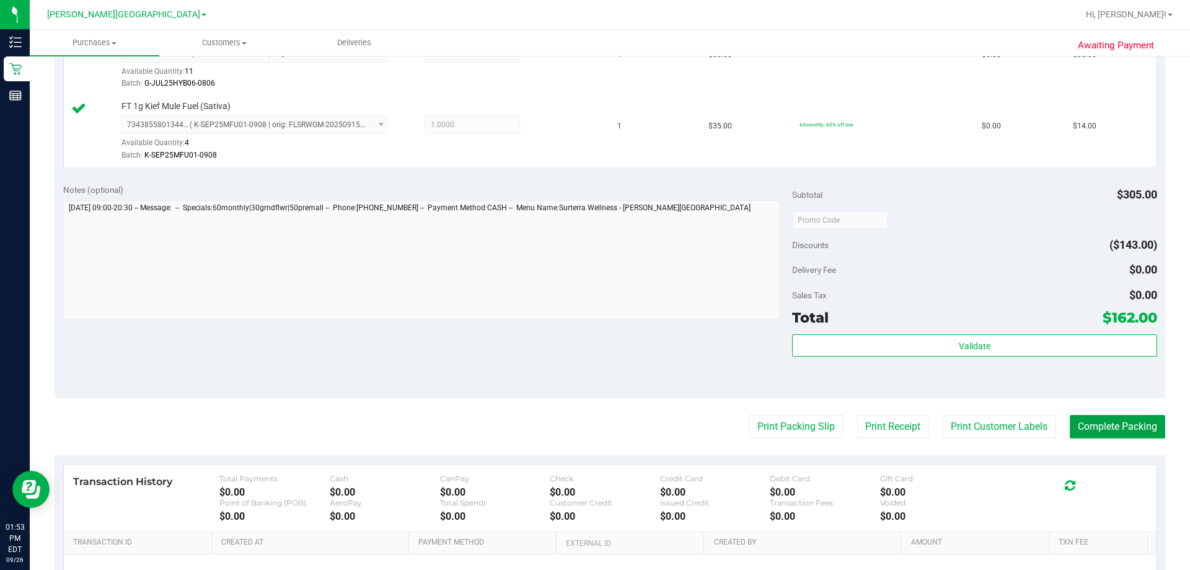
click at [606, 417] on button "Complete Packing" at bounding box center [1117, 427] width 95 height 24
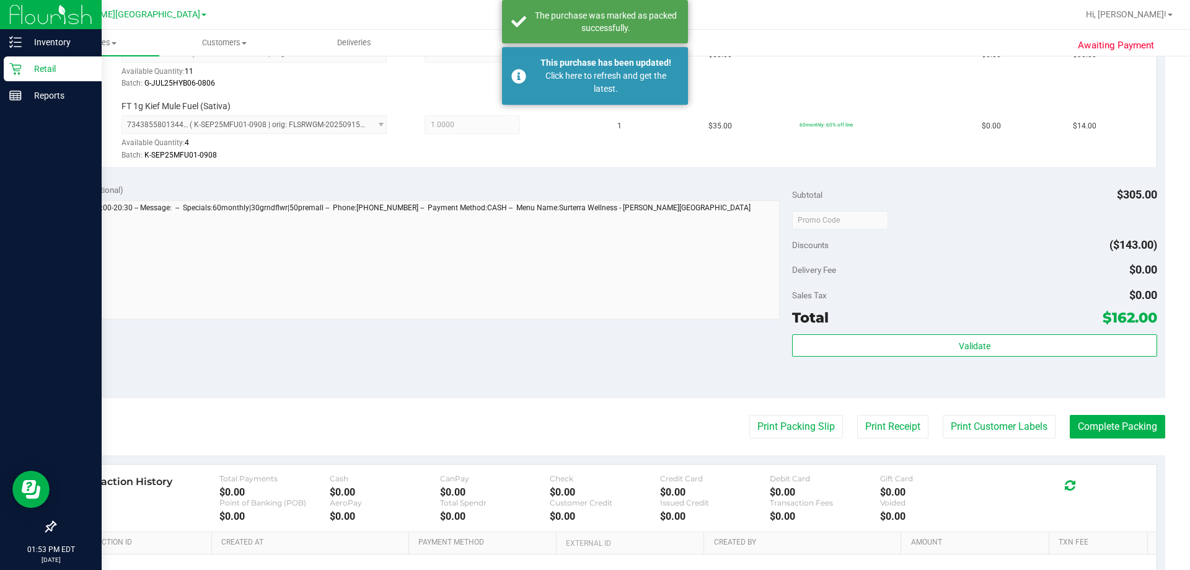
click at [51, 73] on p "Retail" at bounding box center [59, 68] width 74 height 15
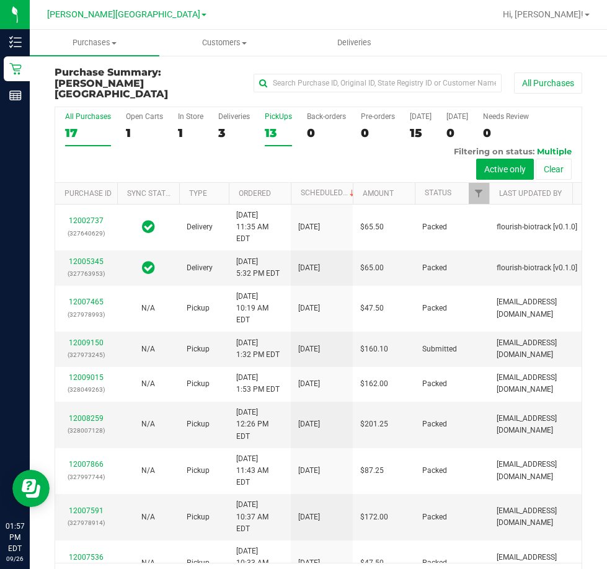
click at [273, 126] on div "13" at bounding box center [278, 133] width 27 height 14
click at [0, 0] on input "PickUps 13" at bounding box center [0, 0] width 0 height 0
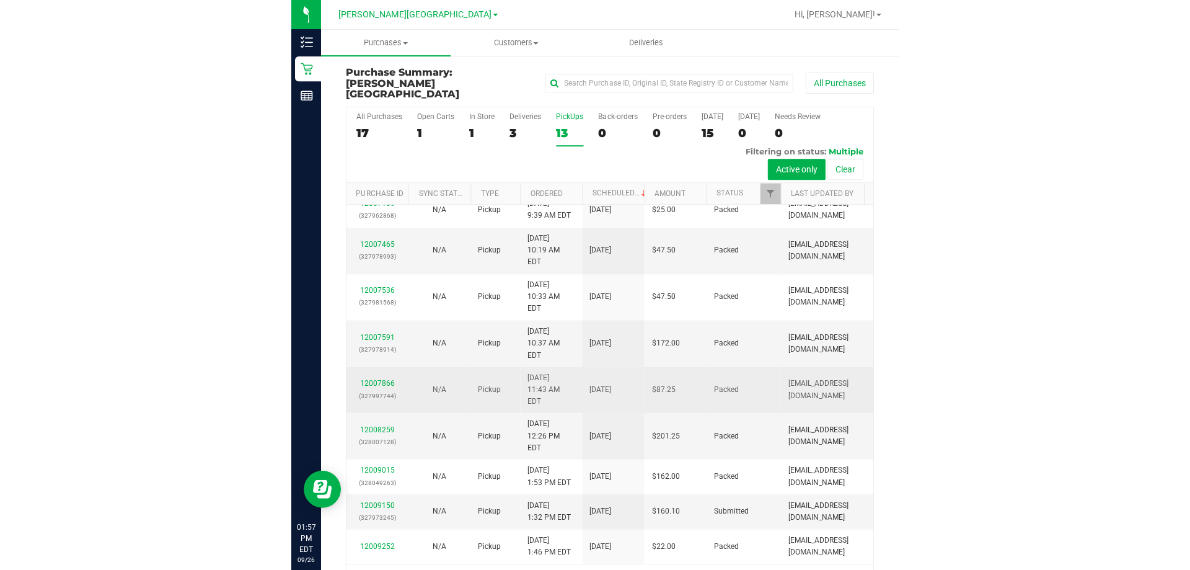
scroll to position [382, 0]
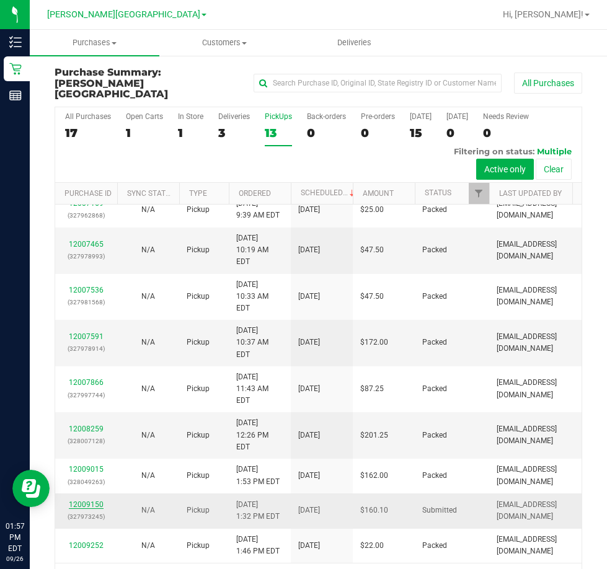
click at [96, 500] on link "12009150" at bounding box center [86, 504] width 35 height 9
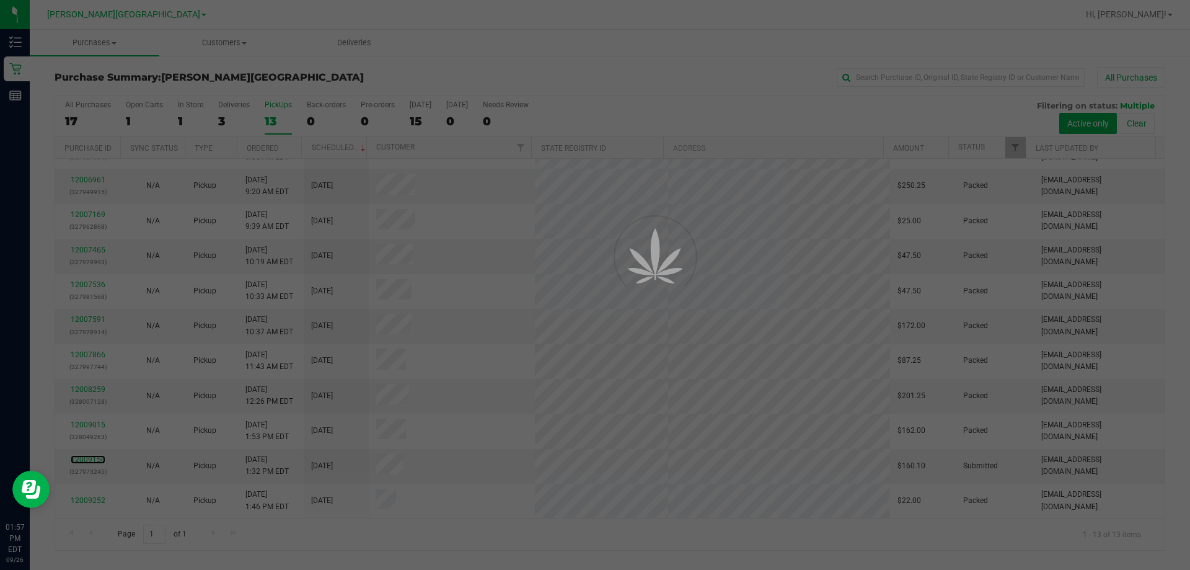
scroll to position [87, 0]
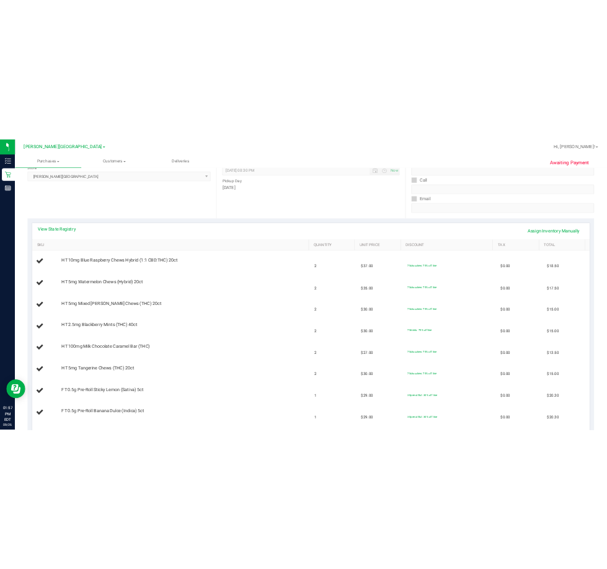
scroll to position [248, 0]
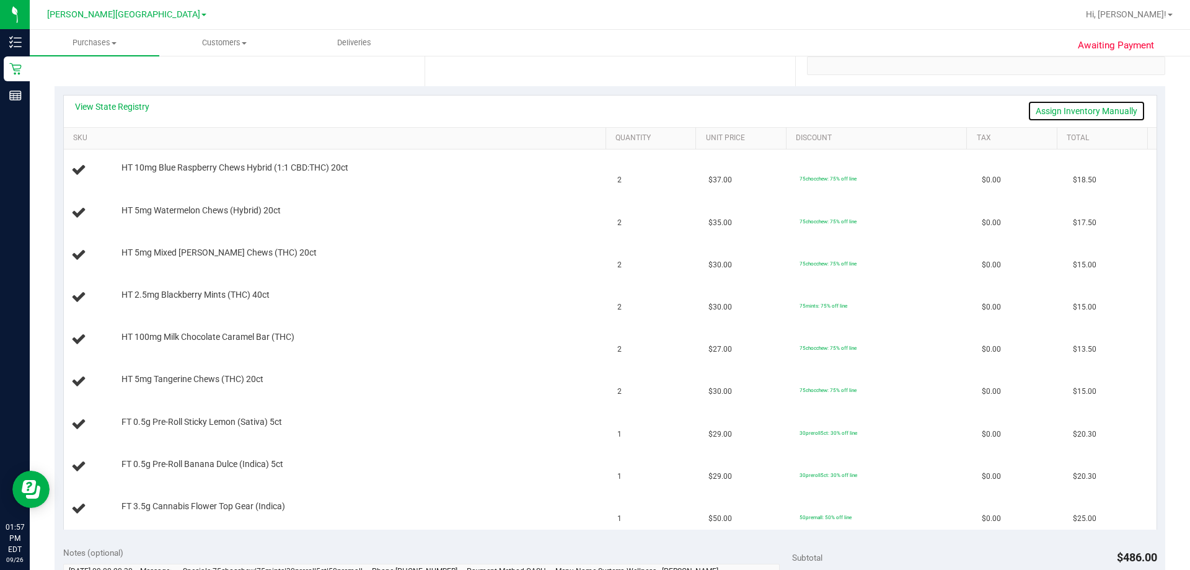
click at [606, 110] on link "Assign Inventory Manually" at bounding box center [1086, 110] width 118 height 21
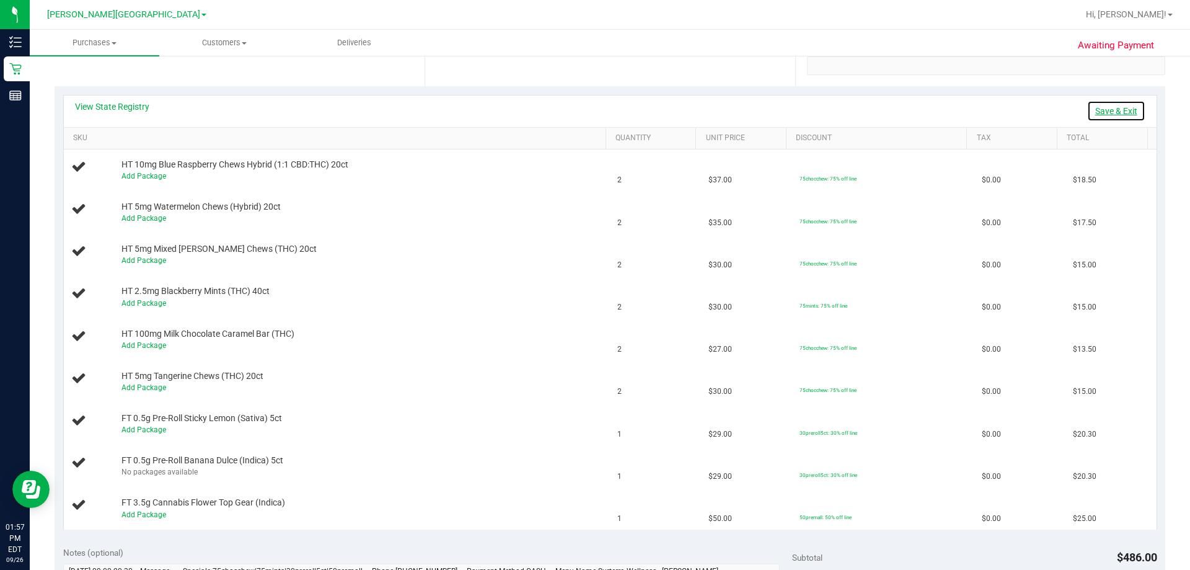
click at [606, 110] on link "Save & Exit" at bounding box center [1116, 110] width 58 height 21
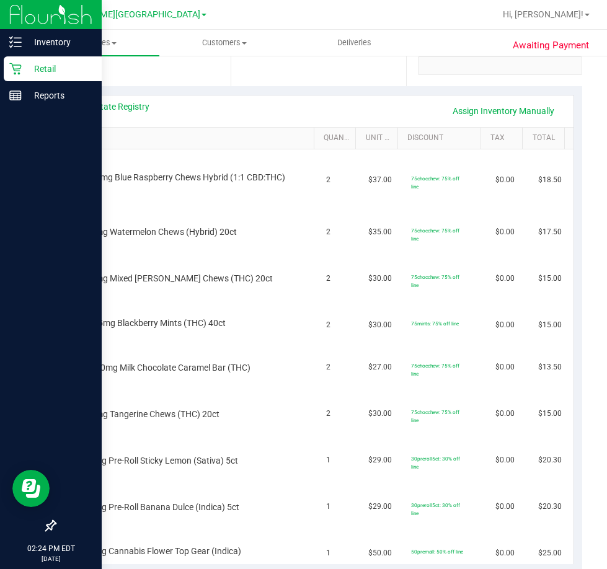
click at [22, 66] on p "Retail" at bounding box center [59, 68] width 74 height 15
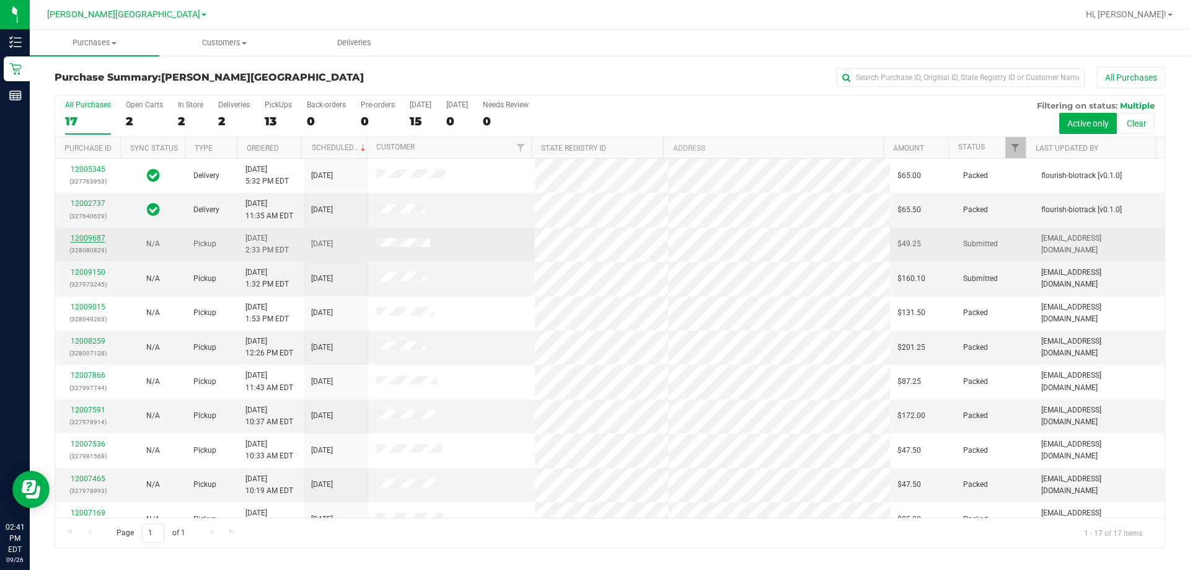
click at [81, 235] on link "12009687" at bounding box center [88, 238] width 35 height 9
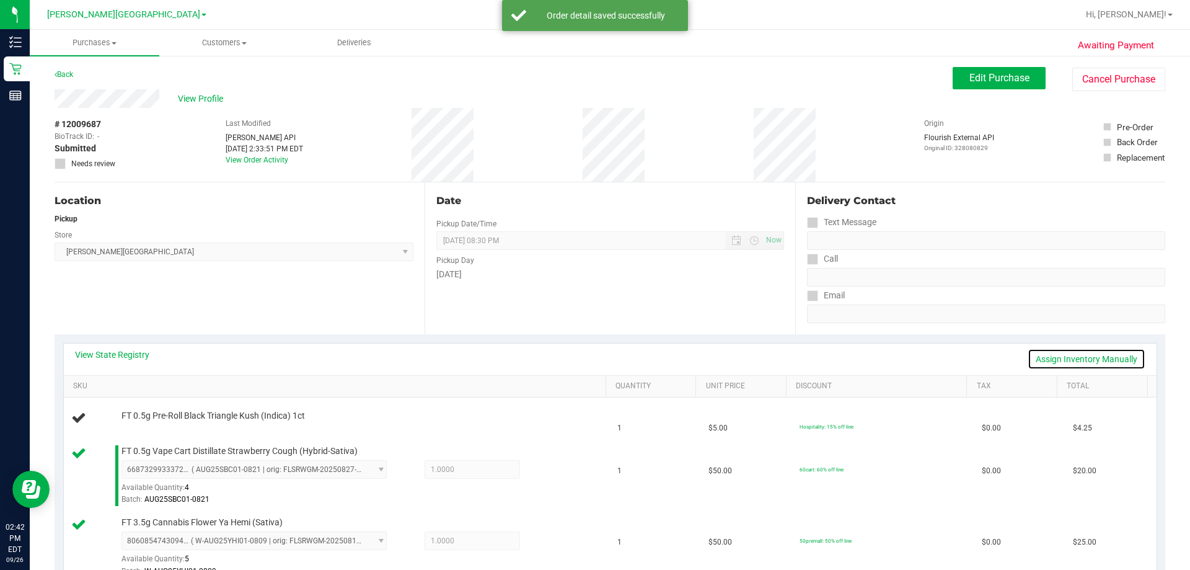
click at [606, 351] on link "Assign Inventory Manually" at bounding box center [1086, 358] width 118 height 21
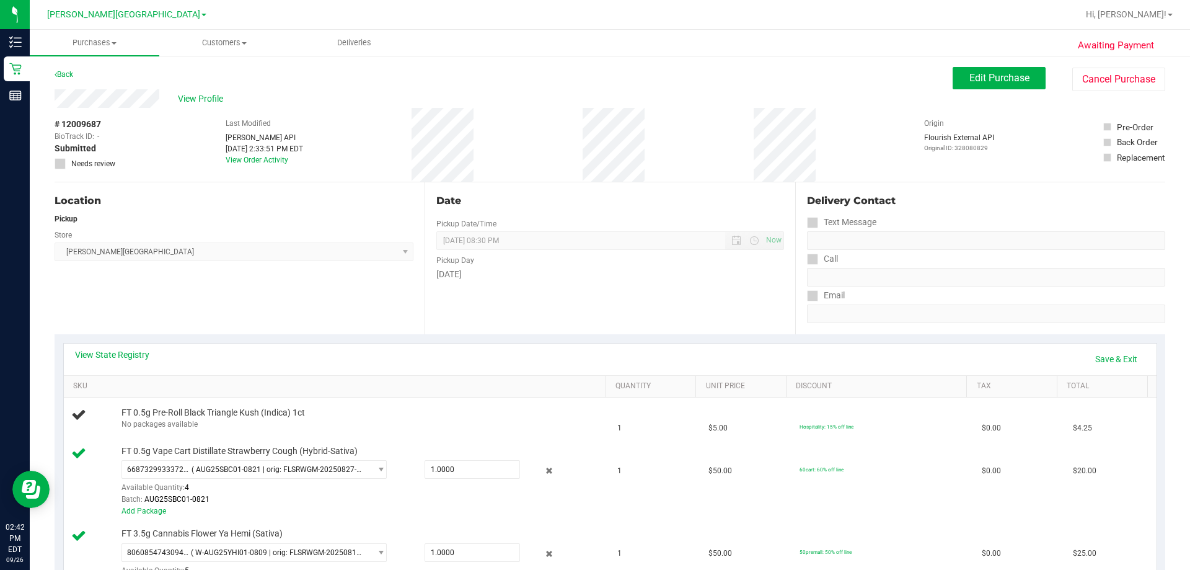
click at [606, 351] on div "View State Registry Save & Exit" at bounding box center [610, 358] width 1070 height 21
click at [606, 358] on link "Save & Exit" at bounding box center [1116, 358] width 58 height 21
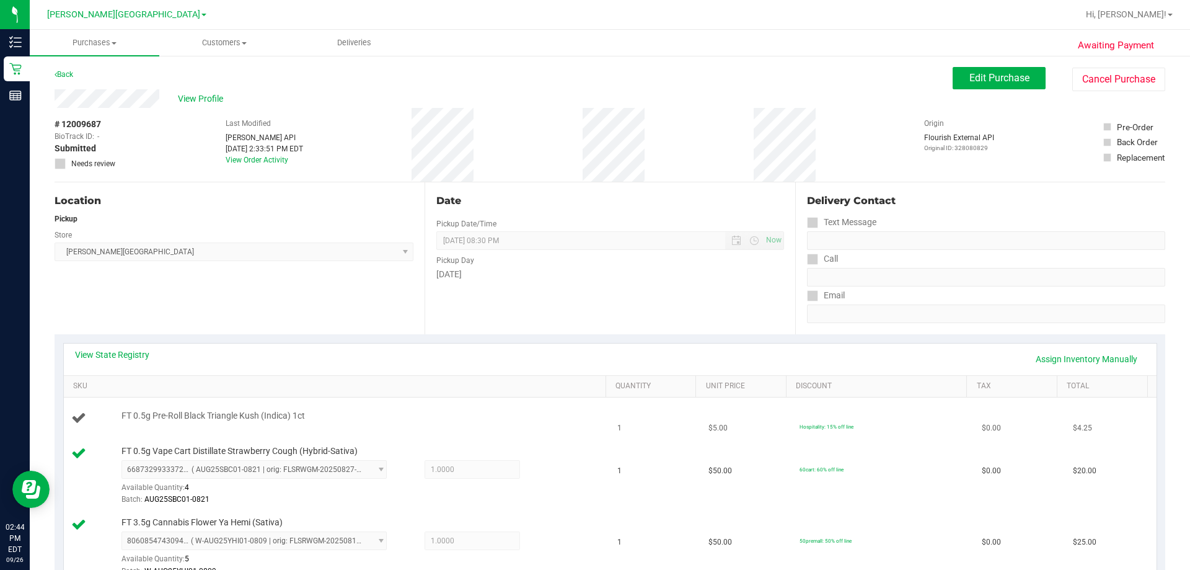
click at [498, 435] on td "FT 0.5g Pre-Roll Black Triangle Kush (Indica) 1ct" at bounding box center [337, 418] width 547 height 42
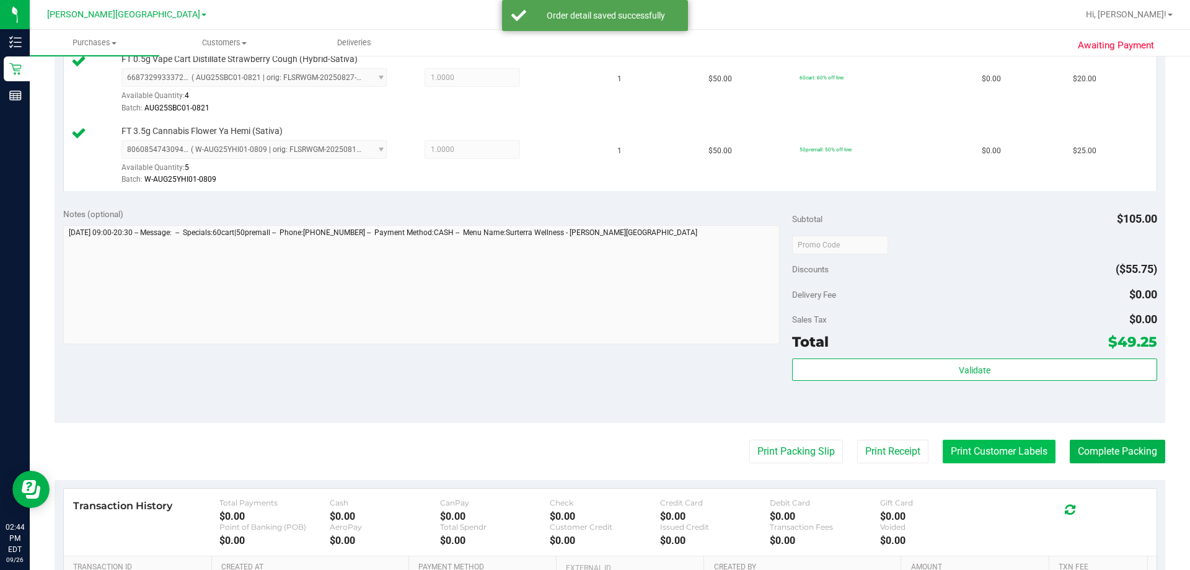
scroll to position [599, 0]
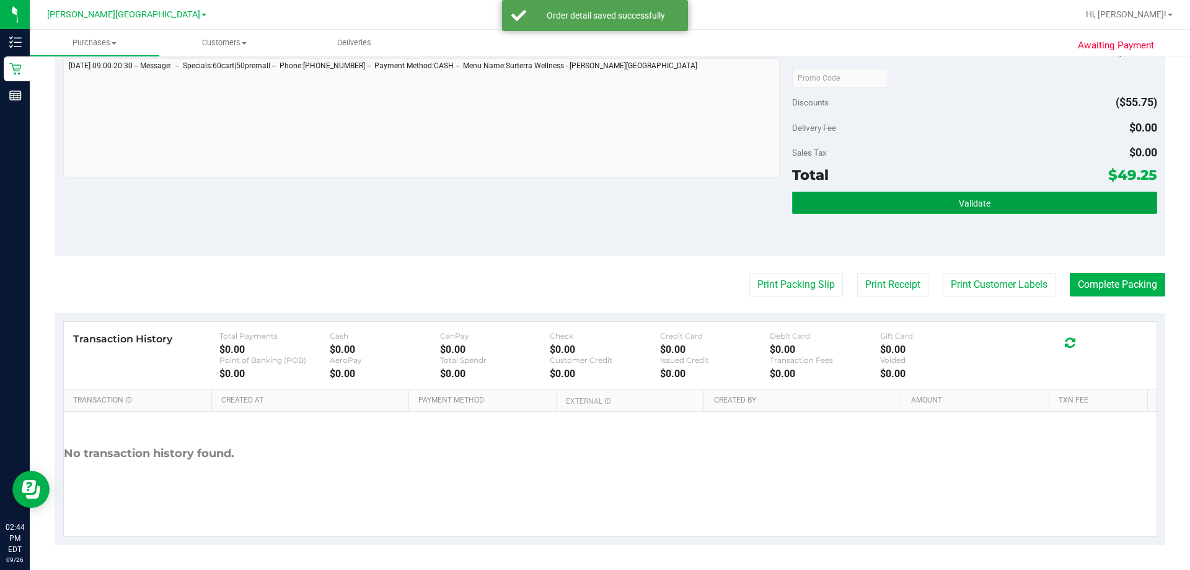
click at [606, 195] on button "Validate" at bounding box center [974, 202] width 364 height 22
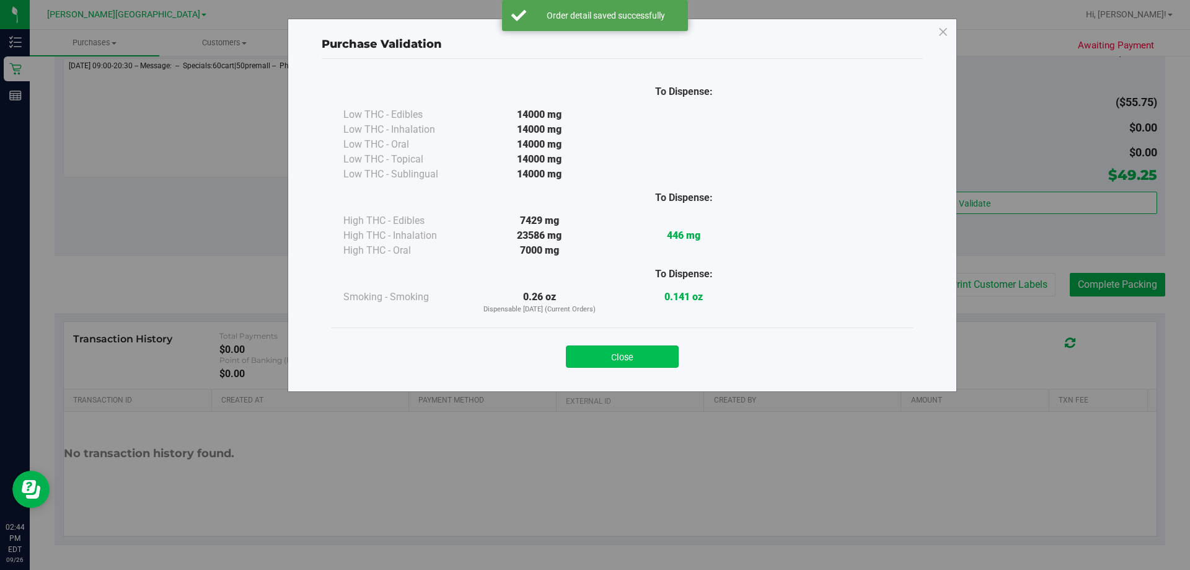
click at [606, 351] on button "Close" at bounding box center [622, 356] width 113 height 22
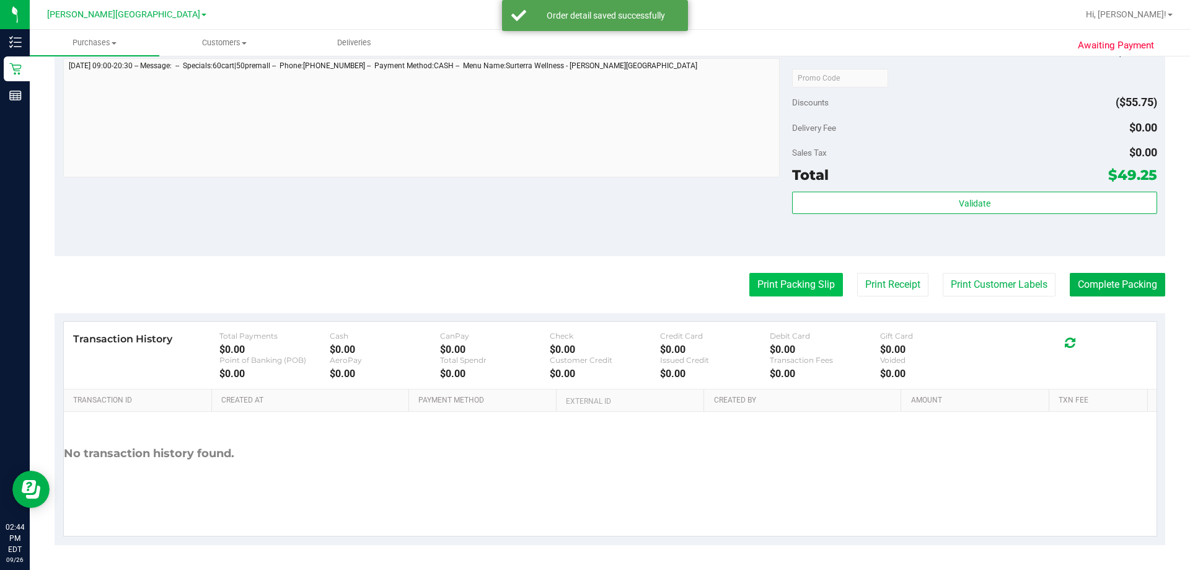
click at [606, 289] on button "Print Packing Slip" at bounding box center [796, 285] width 94 height 24
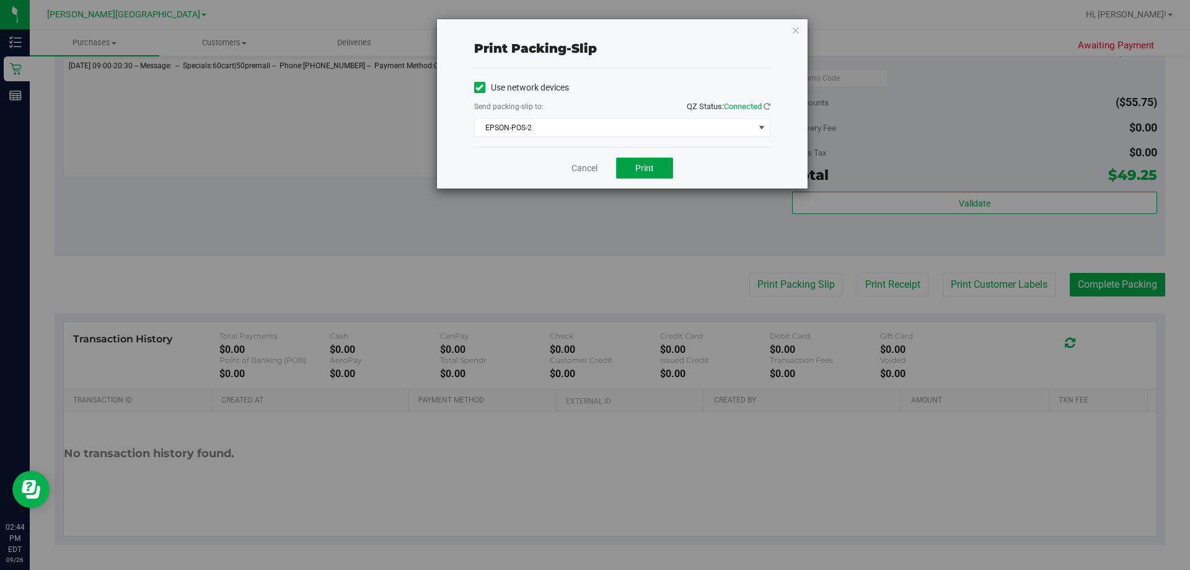
click at [606, 172] on span "Print" at bounding box center [644, 168] width 19 height 10
click at [606, 29] on icon "button" at bounding box center [795, 29] width 9 height 15
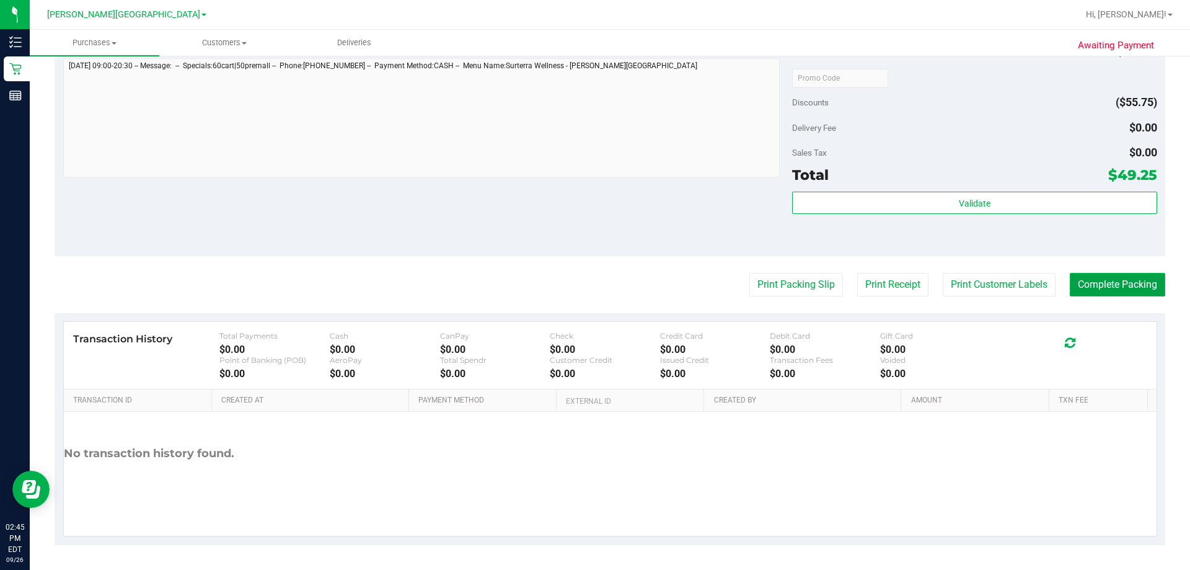
click at [606, 283] on button "Complete Packing" at bounding box center [1117, 285] width 95 height 24
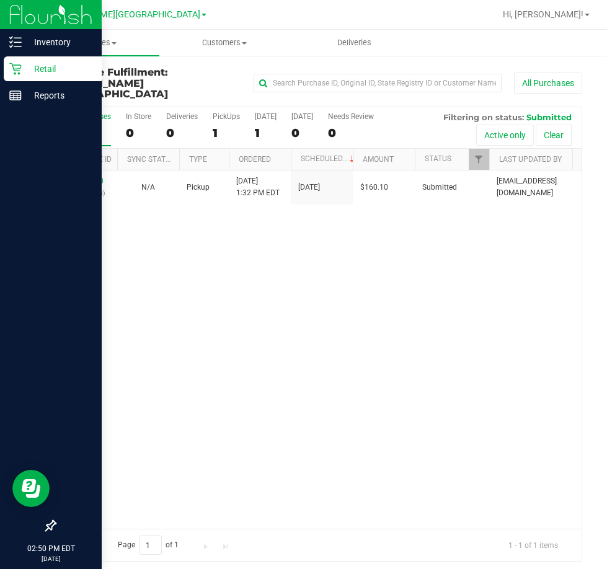
click at [11, 69] on icon at bounding box center [15, 69] width 12 height 12
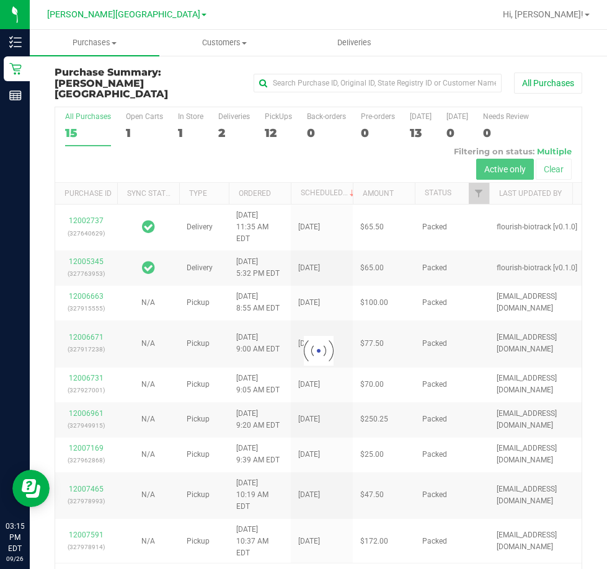
click at [271, 126] on div at bounding box center [318, 351] width 526 height 488
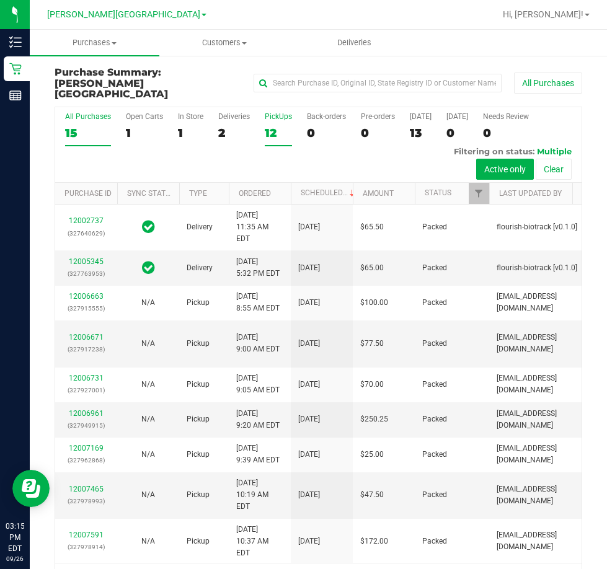
click at [268, 126] on div "12" at bounding box center [278, 133] width 27 height 14
click at [0, 0] on input "PickUps 12" at bounding box center [0, 0] width 0 height 0
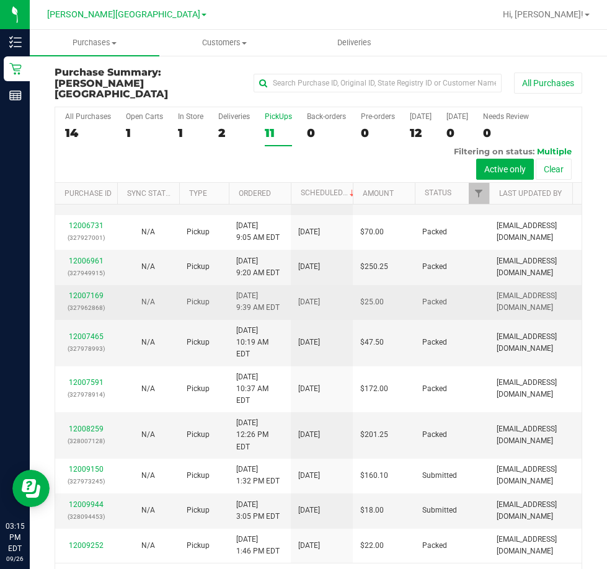
scroll to position [266, 0]
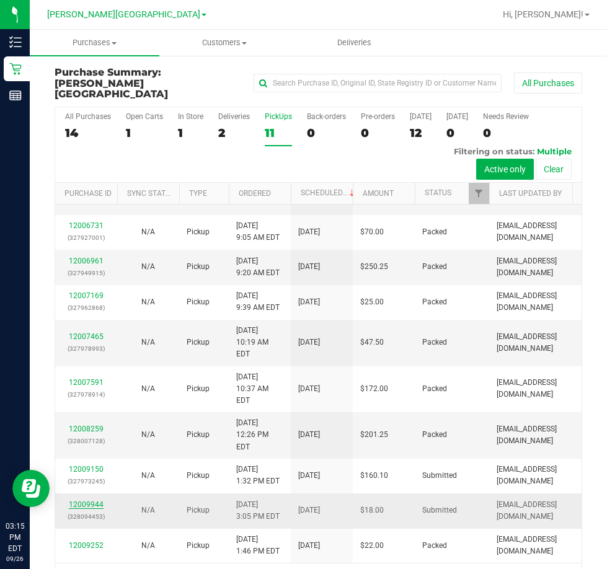
click at [88, 500] on link "12009944" at bounding box center [86, 504] width 35 height 9
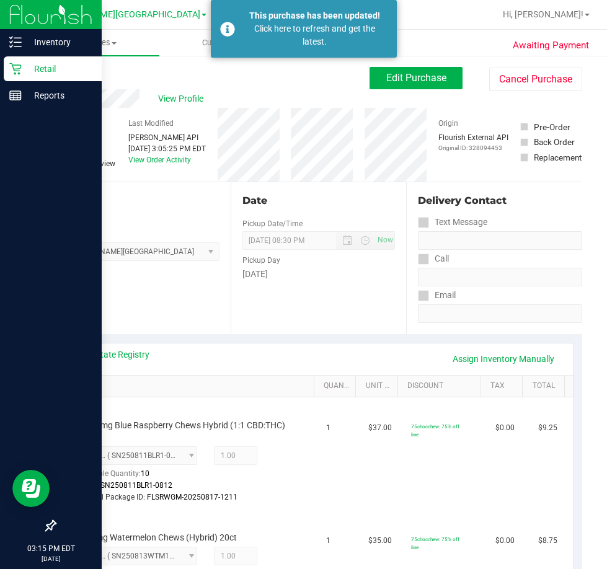
click at [37, 72] on p "Retail" at bounding box center [59, 68] width 74 height 15
